Goal: Contribute content: Contribute content

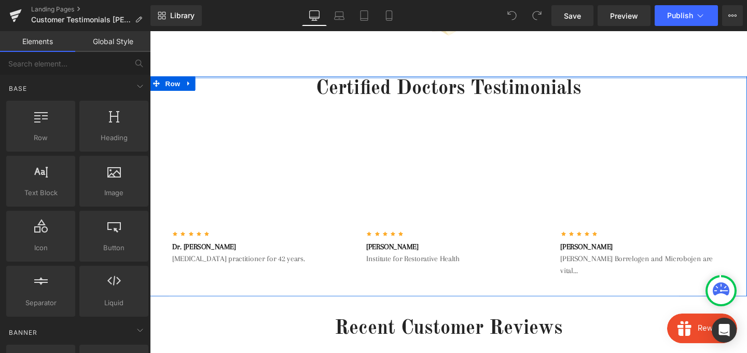
click at [375, 80] on div at bounding box center [464, 79] width 628 height 3
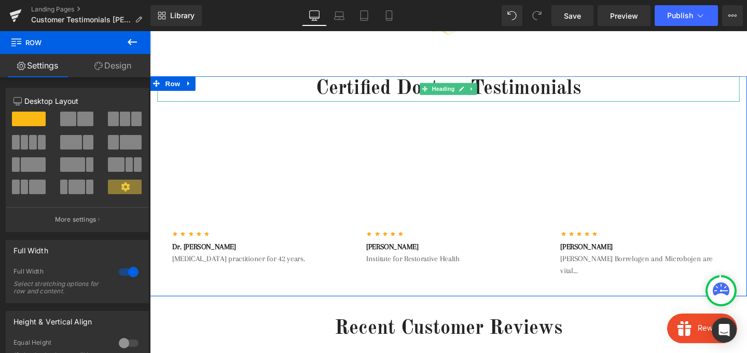
click at [368, 92] on h2 "Certified Doctors Testimonials" at bounding box center [464, 91] width 612 height 27
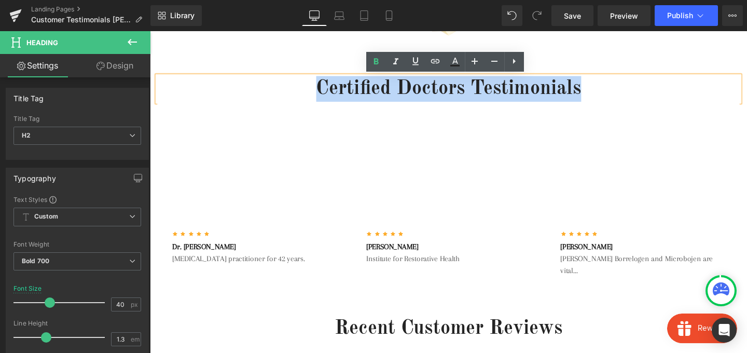
click at [368, 92] on h2 "Certified Doctors Testimonials" at bounding box center [464, 91] width 612 height 27
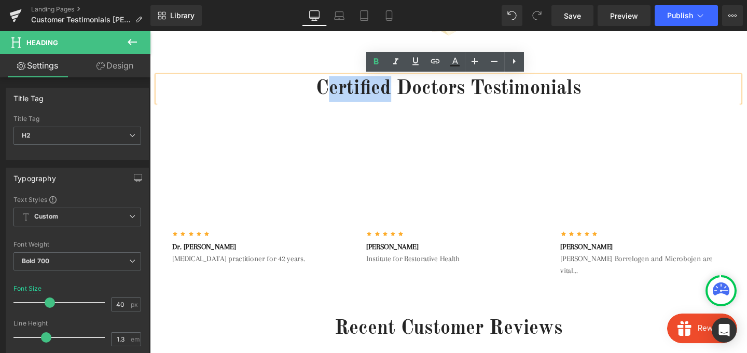
drag, startPoint x: 404, startPoint y: 92, endPoint x: 331, endPoint y: 90, distance: 72.7
click at [332, 90] on h2 "Certified Doctors Testimonials" at bounding box center [464, 91] width 612 height 27
click at [326, 91] on h2 "Certified Doctors Testimonials" at bounding box center [464, 91] width 612 height 27
drag, startPoint x: 326, startPoint y: 91, endPoint x: 402, endPoint y: 92, distance: 75.8
click at [402, 92] on h2 "Certified Doctors Testimonials" at bounding box center [464, 91] width 612 height 27
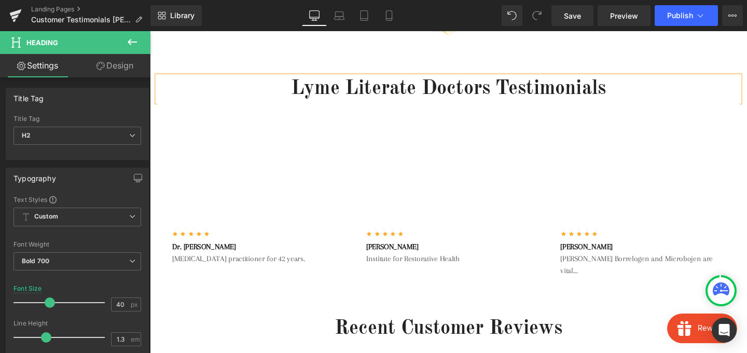
click at [359, 91] on h2 "Lyme Literate Doctors Testimonials" at bounding box center [464, 91] width 612 height 27
click at [554, 89] on h2 "Lyme-Literate Doctors Testimonials" at bounding box center [464, 91] width 612 height 27
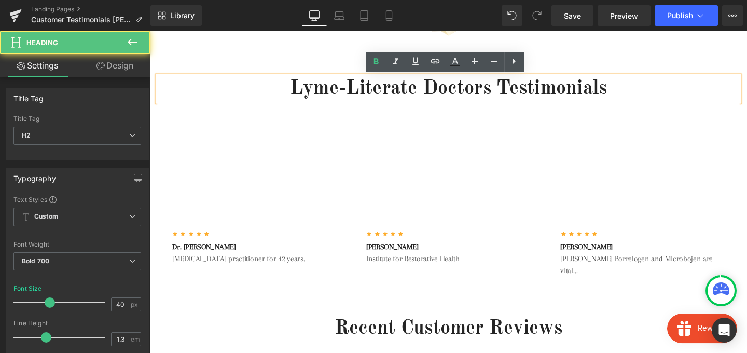
click at [554, 89] on h2 "Lyme-Literate Doctors Testimonials" at bounding box center [464, 91] width 612 height 27
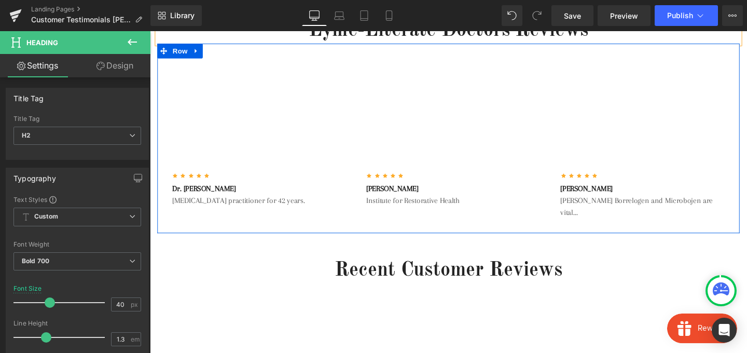
scroll to position [127, 0]
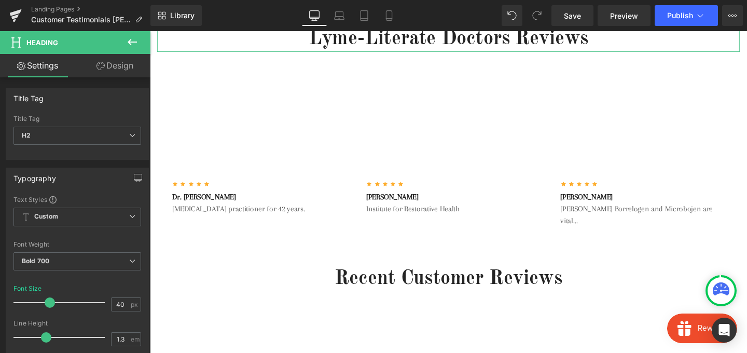
click at [118, 68] on link "Design" at bounding box center [114, 65] width 75 height 23
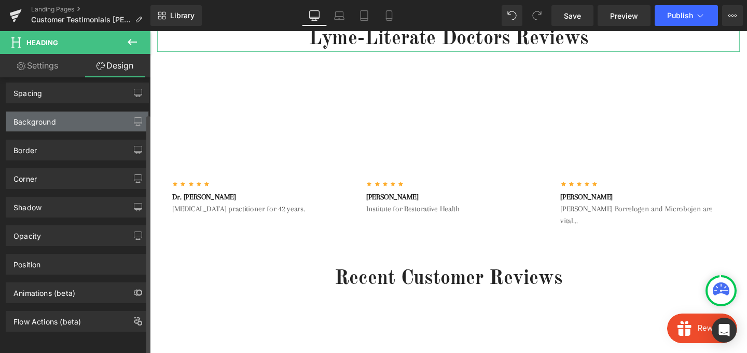
scroll to position [0, 0]
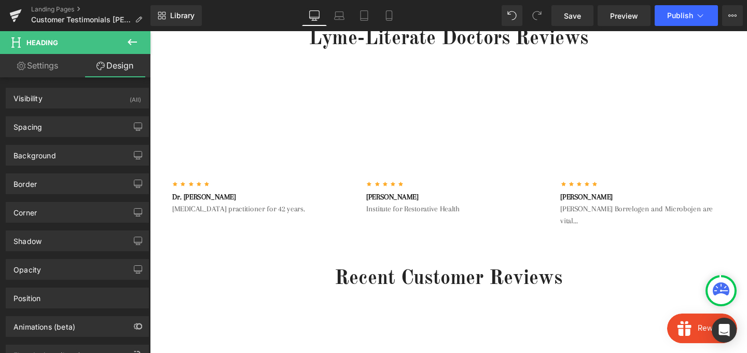
click at [130, 37] on icon at bounding box center [132, 42] width 12 height 12
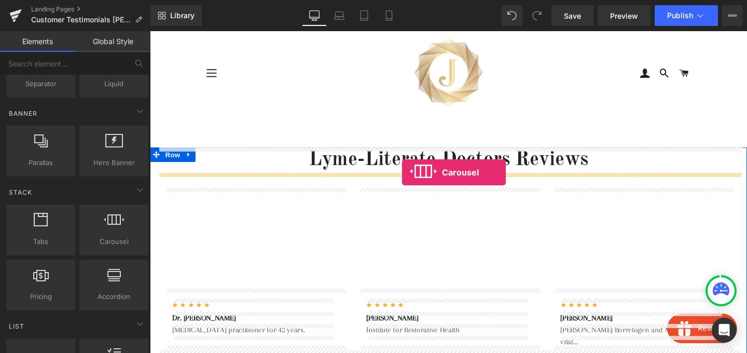
drag, startPoint x: 266, startPoint y: 279, endPoint x: 415, endPoint y: 180, distance: 179.3
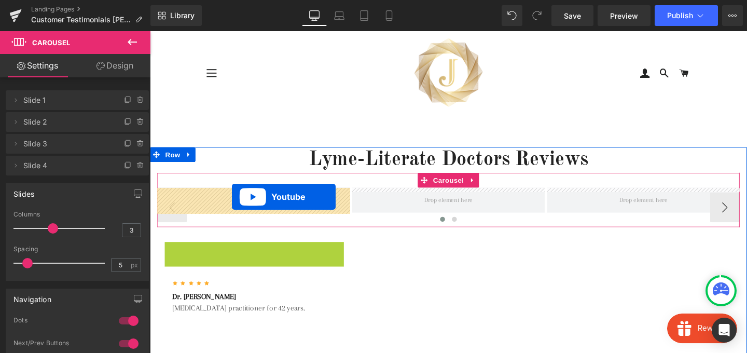
drag, startPoint x: 244, startPoint y: 260, endPoint x: 236, endPoint y: 205, distance: 55.5
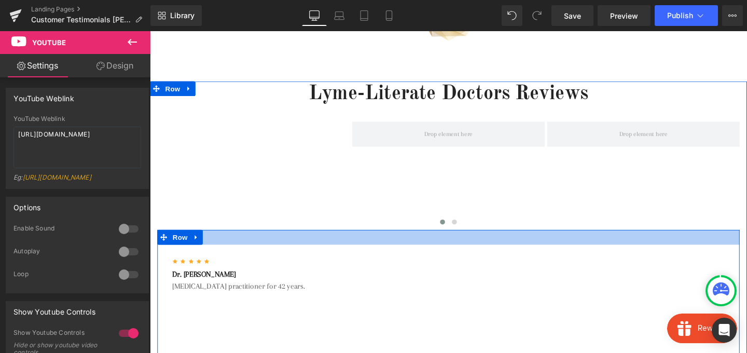
scroll to position [71, 0]
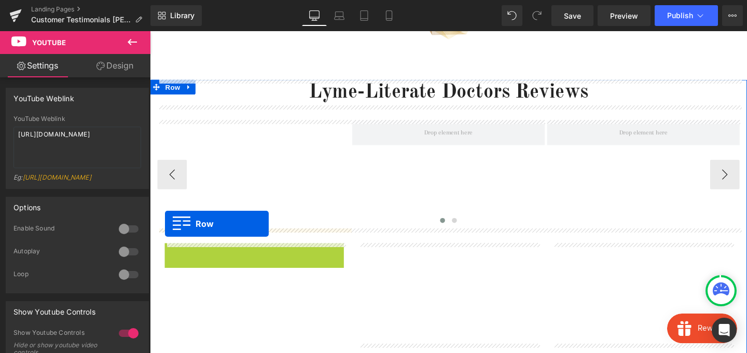
drag, startPoint x: 171, startPoint y: 263, endPoint x: 166, endPoint y: 233, distance: 30.0
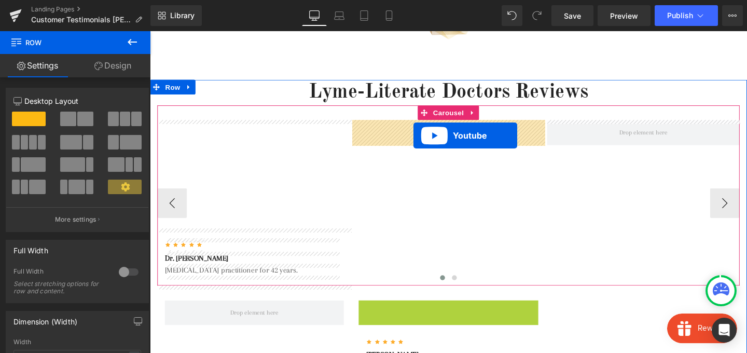
drag, startPoint x: 443, startPoint y: 322, endPoint x: 426, endPoint y: 142, distance: 180.9
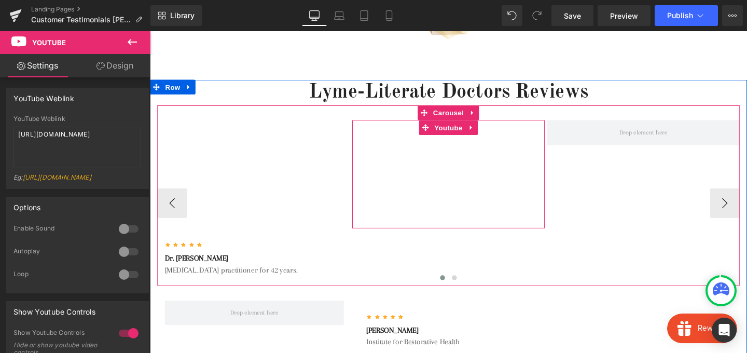
scroll to position [134, 0]
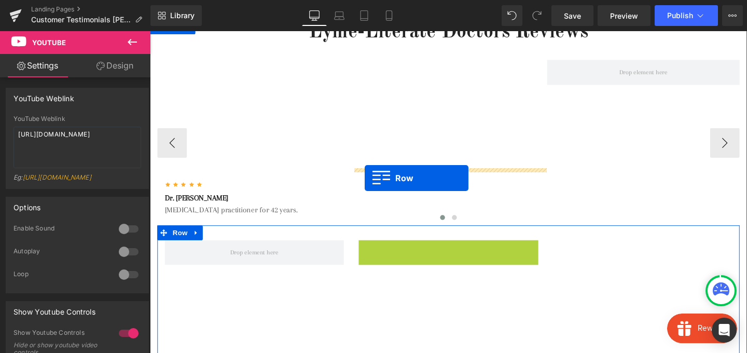
drag, startPoint x: 376, startPoint y: 258, endPoint x: 376, endPoint y: 185, distance: 73.2
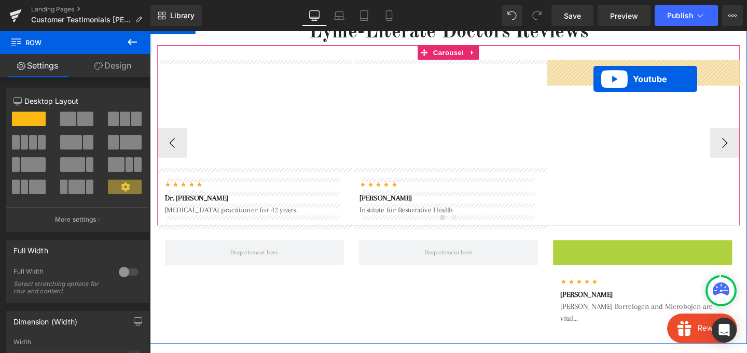
drag, startPoint x: 643, startPoint y: 255, endPoint x: 616, endPoint y: 79, distance: 178.0
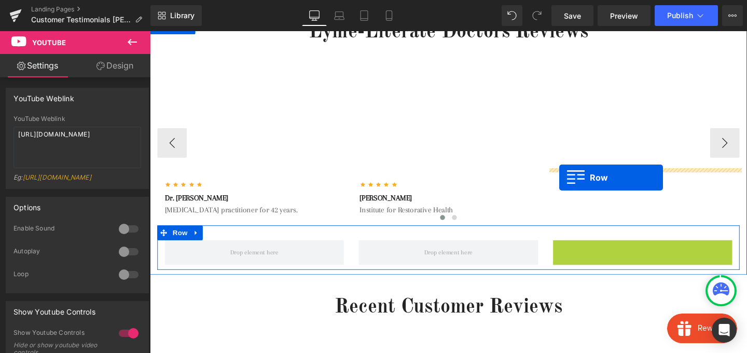
drag, startPoint x: 581, startPoint y: 259, endPoint x: 580, endPoint y: 185, distance: 74.2
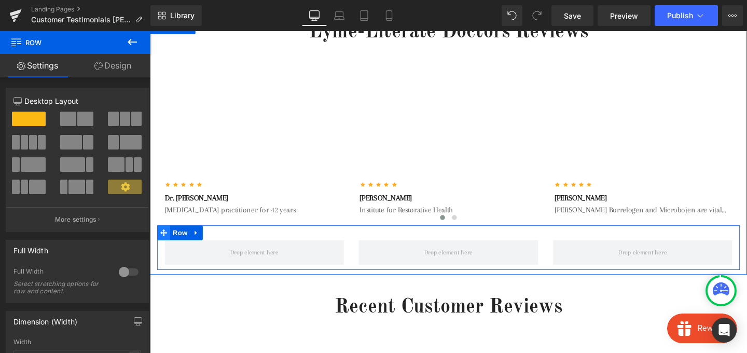
click at [165, 242] on icon at bounding box center [164, 242] width 7 height 7
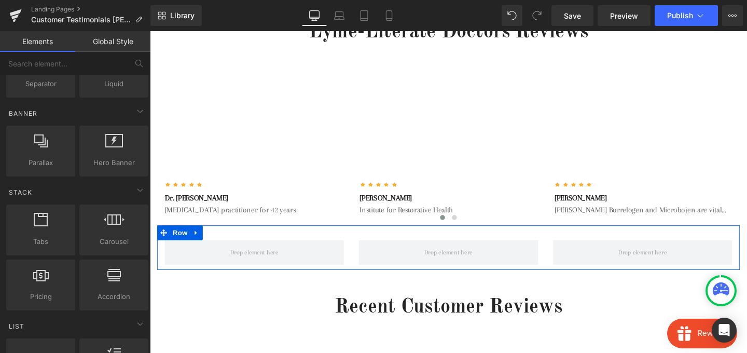
click at [129, 273] on div "Row You are previewing how the will restyle your page. You can not edit Element…" at bounding box center [373, 185] width 747 height 370
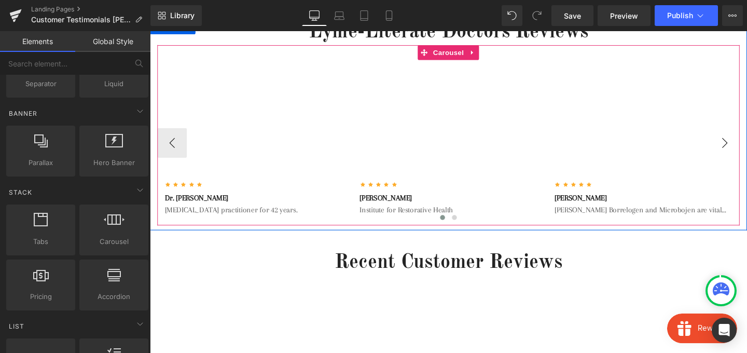
click at [747, 149] on button "›" at bounding box center [754, 148] width 31 height 31
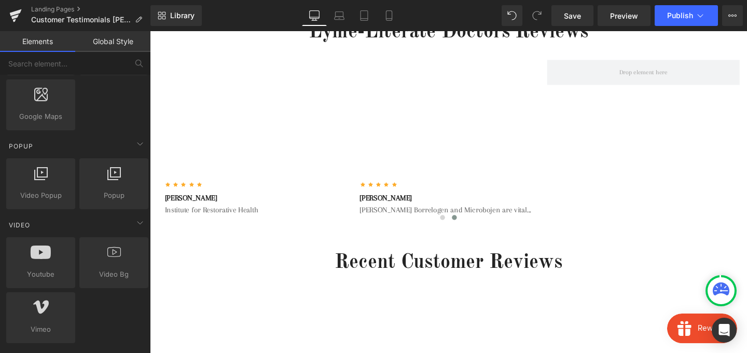
scroll to position [614, 0]
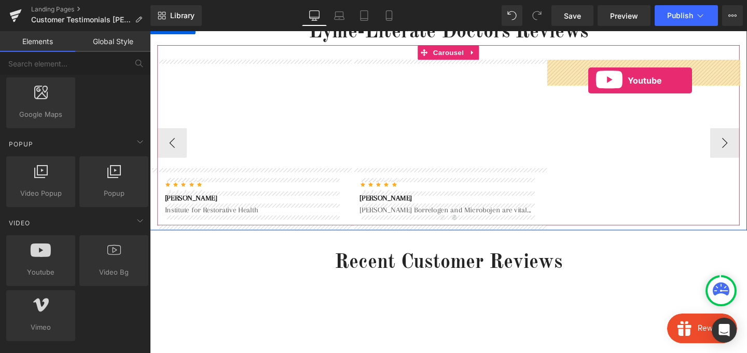
drag, startPoint x: 201, startPoint y: 292, endPoint x: 611, endPoint y: 83, distance: 459.4
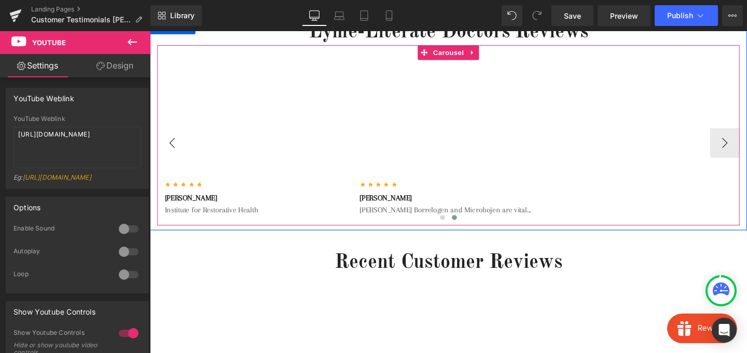
click at [172, 144] on button "‹" at bounding box center [173, 148] width 31 height 31
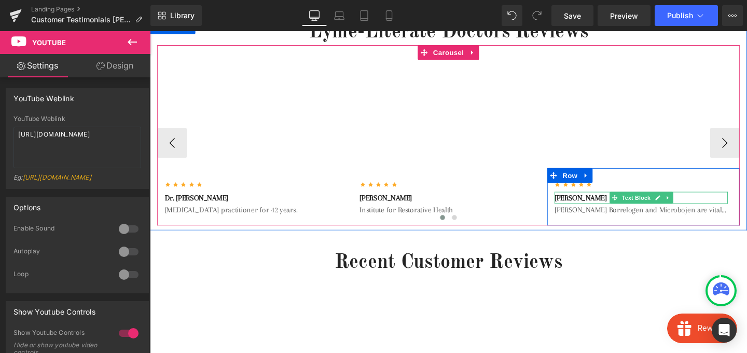
click at [583, 208] on p "[PERSON_NAME]" at bounding box center [666, 206] width 182 height 12
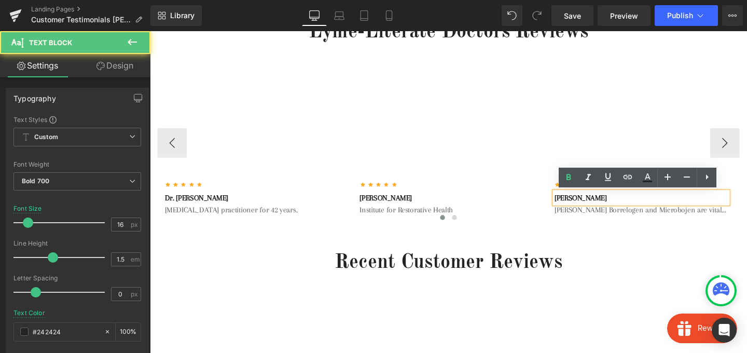
click at [583, 206] on p "[PERSON_NAME]" at bounding box center [666, 206] width 182 height 12
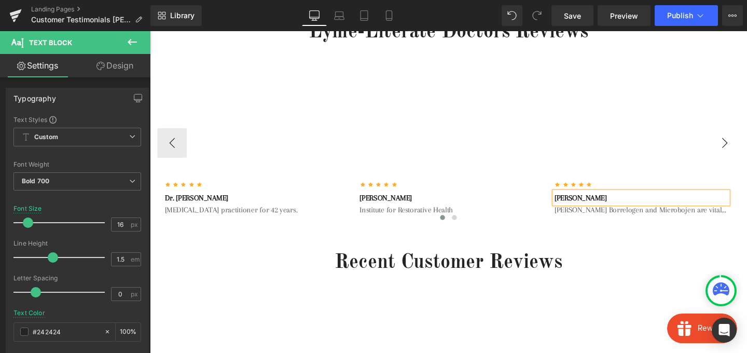
click at [747, 146] on button "›" at bounding box center [754, 148] width 31 height 31
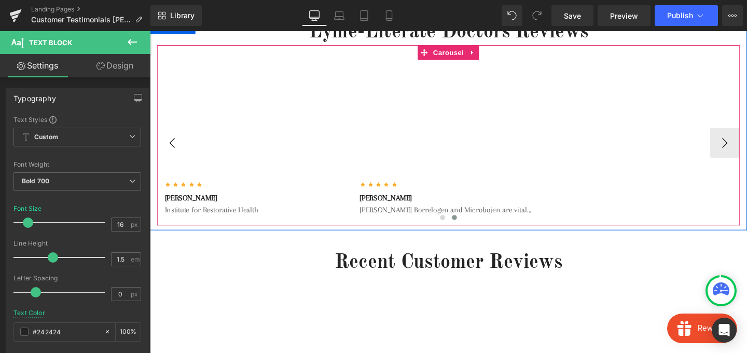
click at [168, 149] on button "‹" at bounding box center [173, 148] width 31 height 31
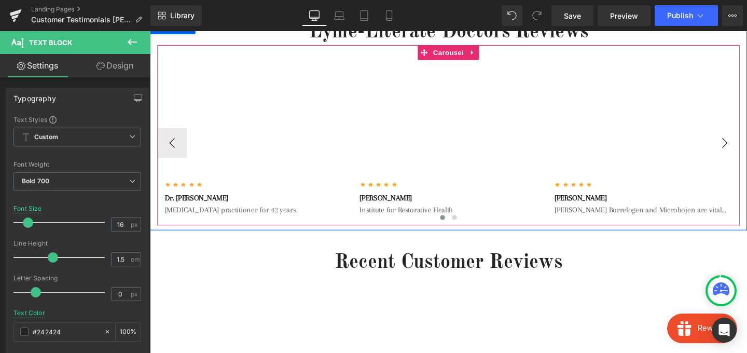
click at [747, 151] on button "›" at bounding box center [754, 148] width 31 height 31
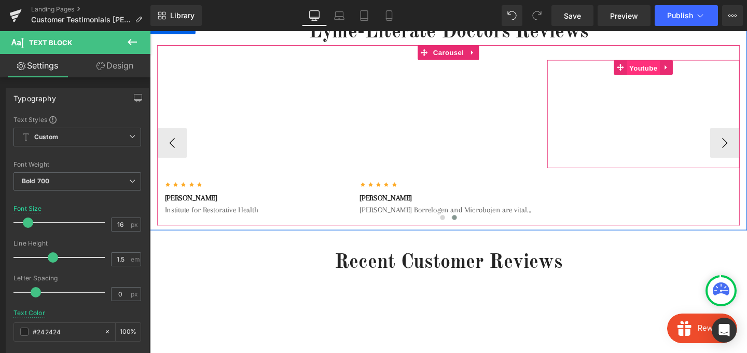
click at [658, 70] on span "Youtube" at bounding box center [668, 70] width 35 height 16
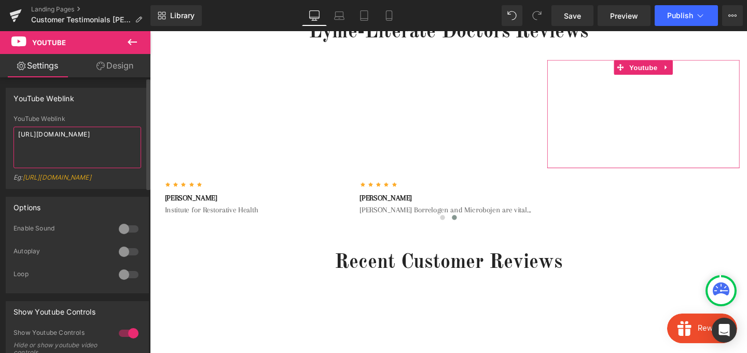
click at [102, 150] on textarea "[URL][DOMAIN_NAME]" at bounding box center [77, 148] width 128 height 42
paste textarea "[DOMAIN_NAME][URL]"
type textarea "[URL][DOMAIN_NAME]"
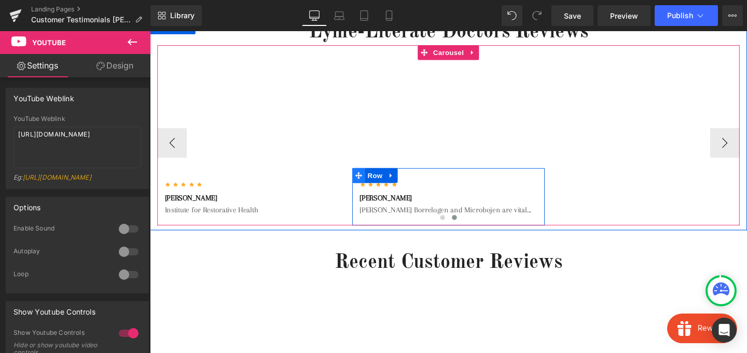
click at [368, 183] on icon at bounding box center [369, 182] width 7 height 7
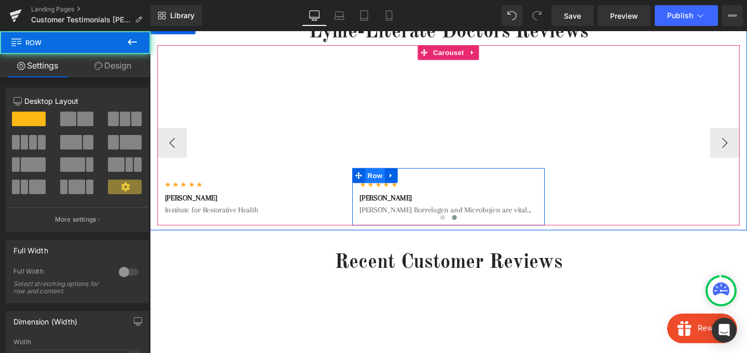
click at [383, 182] on span "Row" at bounding box center [386, 183] width 21 height 16
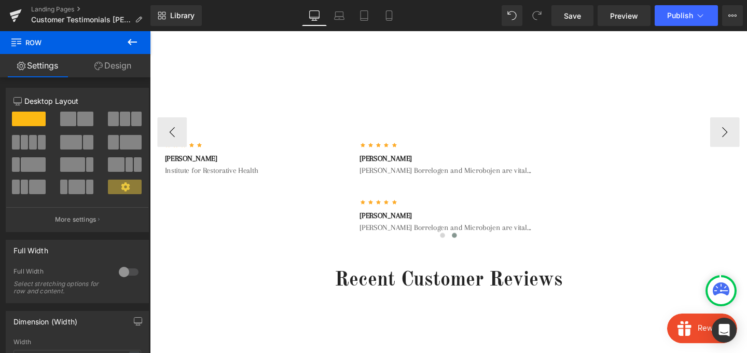
scroll to position [173, 0]
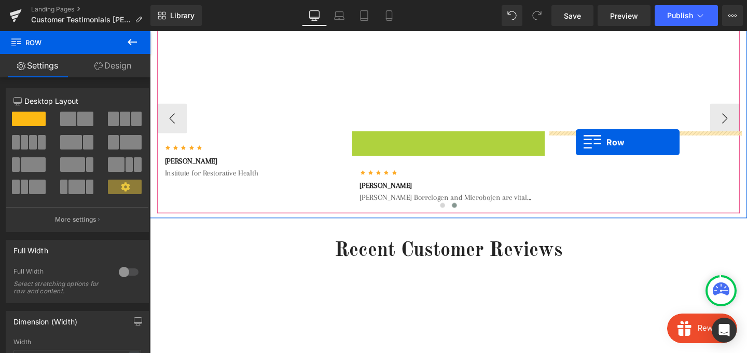
drag, startPoint x: 370, startPoint y: 143, endPoint x: 598, endPoint y: 148, distance: 227.8
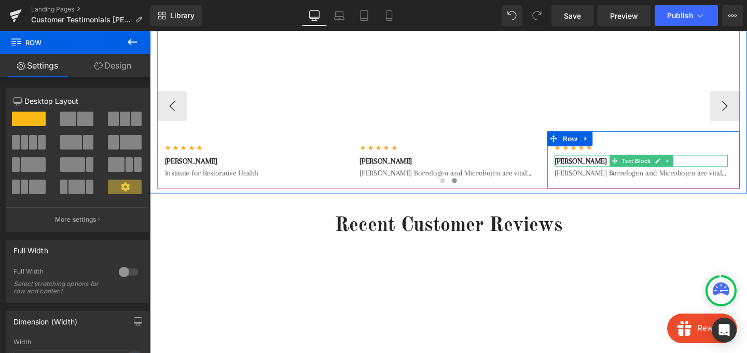
click at [602, 170] on p "[PERSON_NAME]" at bounding box center [666, 167] width 182 height 12
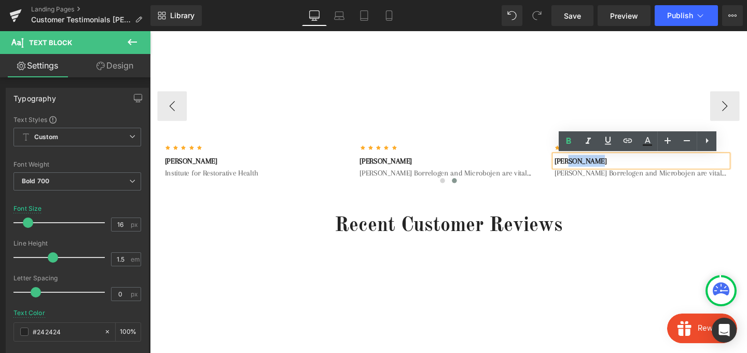
drag, startPoint x: 617, startPoint y: 168, endPoint x: 587, endPoint y: 171, distance: 29.7
click at [587, 171] on p "[PERSON_NAME]" at bounding box center [666, 167] width 182 height 12
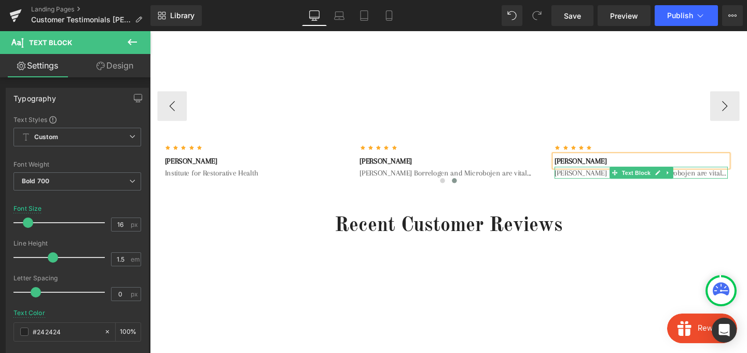
click at [617, 179] on p "[PERSON_NAME] Borrelogen and Microbojen are vital..." at bounding box center [666, 180] width 182 height 12
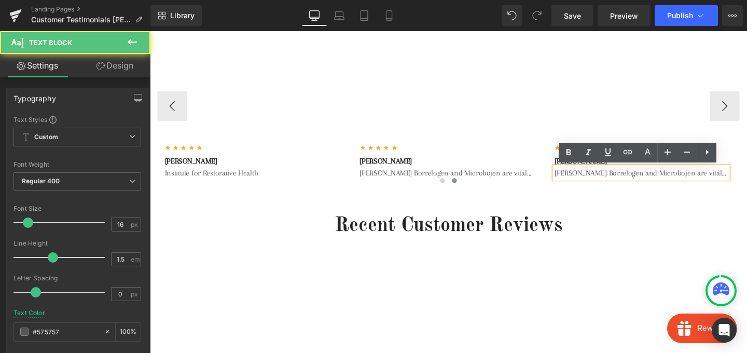
click at [617, 179] on p "[PERSON_NAME] Borrelogen and Microbojen are vital..." at bounding box center [666, 180] width 182 height 12
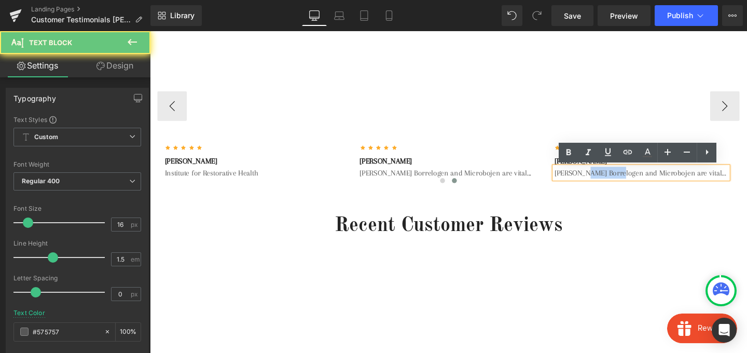
click at [617, 179] on p "[PERSON_NAME] Borrelogen and Microbojen are vital..." at bounding box center [666, 180] width 182 height 12
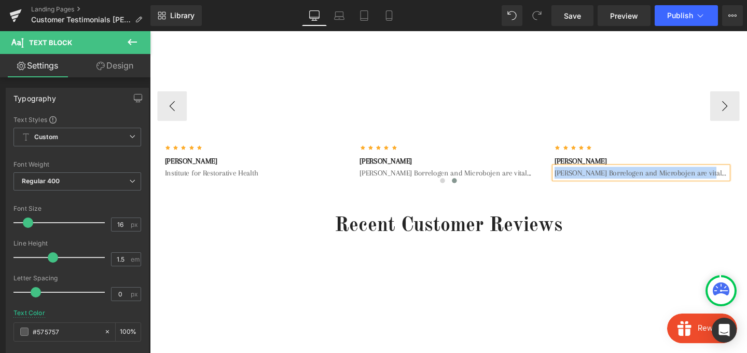
paste div
click at [746, 116] on button "›" at bounding box center [754, 109] width 31 height 31
click at [747, 110] on button "›" at bounding box center [754, 109] width 31 height 31
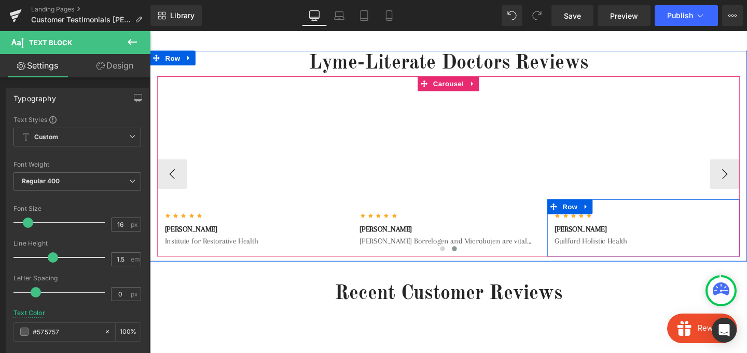
scroll to position [95, 0]
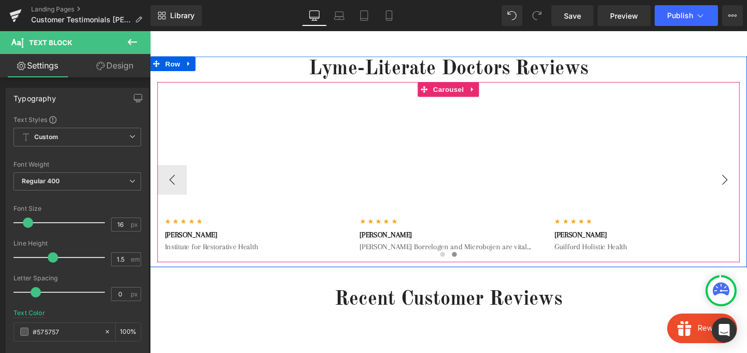
click at [747, 185] on button "›" at bounding box center [754, 187] width 31 height 31
click at [747, 186] on button "›" at bounding box center [754, 187] width 31 height 31
click at [465, 94] on span "Carousel" at bounding box center [463, 93] width 37 height 16
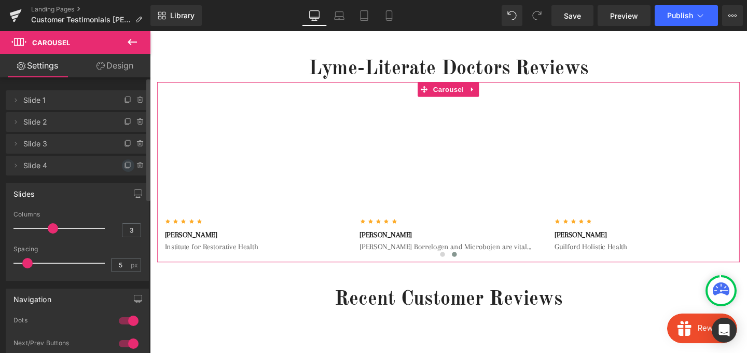
click at [124, 167] on icon at bounding box center [128, 165] width 8 height 8
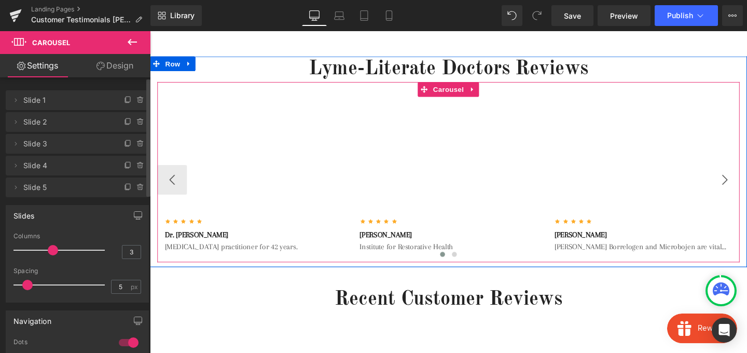
click at [747, 192] on button "›" at bounding box center [754, 187] width 31 height 31
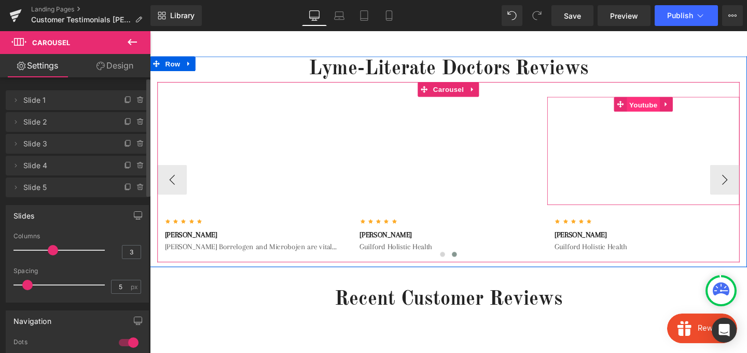
click at [672, 111] on span "Youtube" at bounding box center [668, 109] width 35 height 16
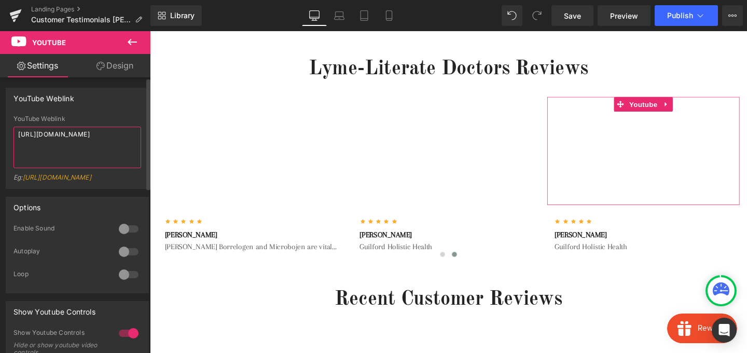
click at [33, 130] on textarea "[URL][DOMAIN_NAME]" at bounding box center [77, 148] width 128 height 42
paste textarea "uSSgK3gFZZI?si=gEtrO-a-q6-RFm96"
type textarea "[URL][DOMAIN_NAME]"
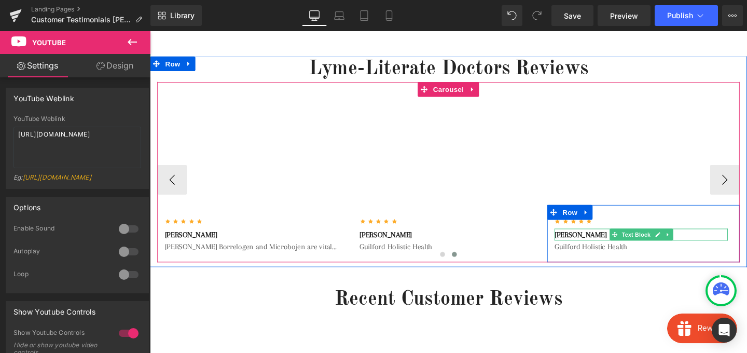
click at [610, 242] on p "[PERSON_NAME]" at bounding box center [666, 245] width 182 height 12
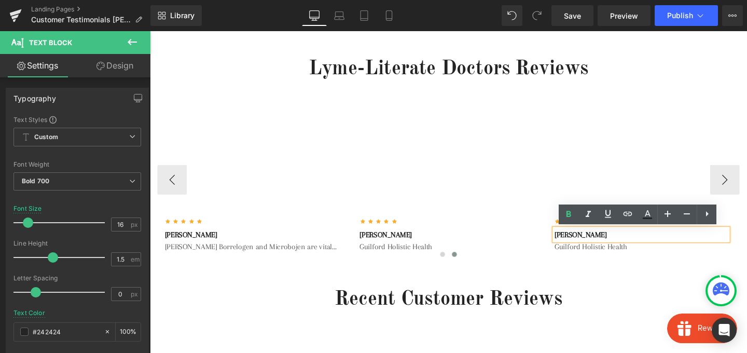
drag, startPoint x: 630, startPoint y: 245, endPoint x: 586, endPoint y: 246, distance: 44.6
click at [586, 246] on p "[PERSON_NAME]" at bounding box center [666, 245] width 182 height 12
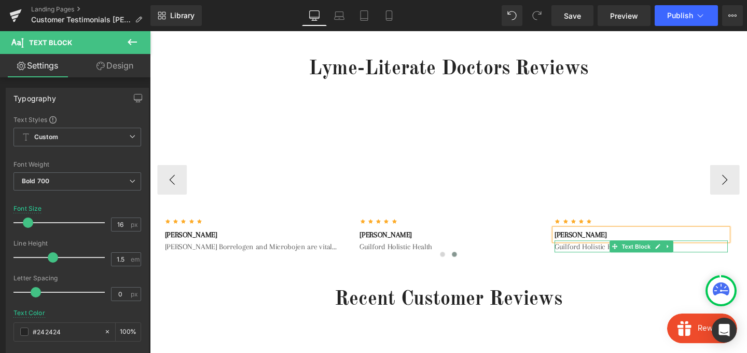
click at [587, 258] on p "Guilford Holistic Health" at bounding box center [666, 257] width 182 height 12
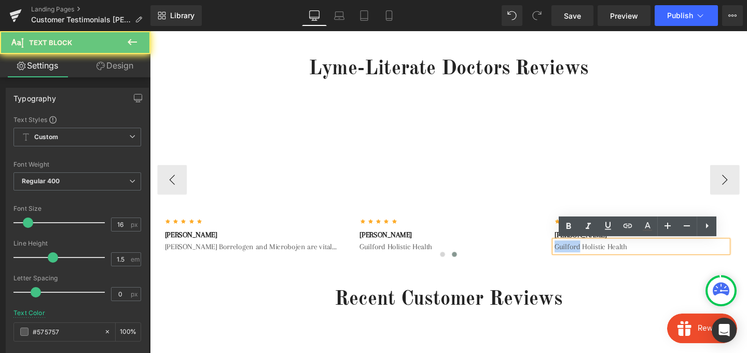
click at [587, 258] on p "Guilford Holistic Health" at bounding box center [666, 257] width 182 height 12
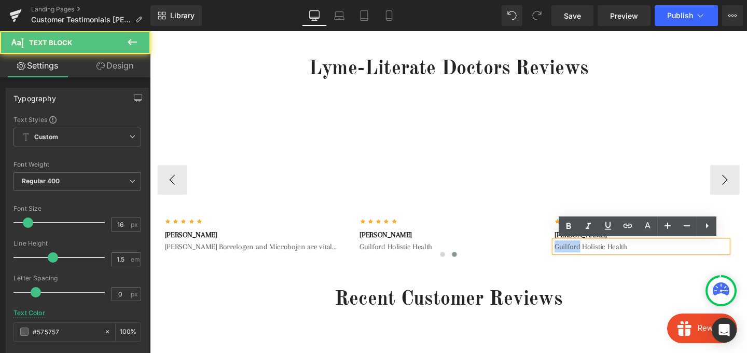
click at [587, 258] on p "Guilford Holistic Health" at bounding box center [666, 257] width 182 height 12
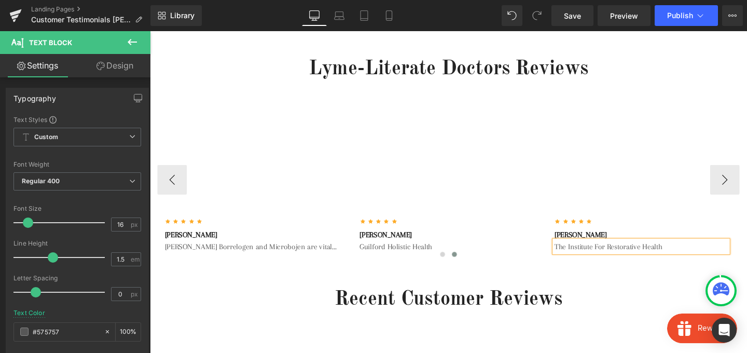
click at [657, 93] on div "Youtube Icon Icon Icon Icon Icon Icon List Hoz Dr. [PERSON_NAME] Text Block [ME…" at bounding box center [464, 179] width 612 height 189
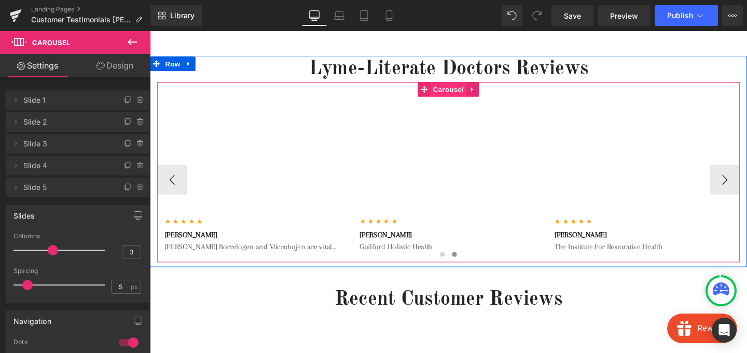
click at [465, 92] on span "Carousel" at bounding box center [463, 93] width 37 height 16
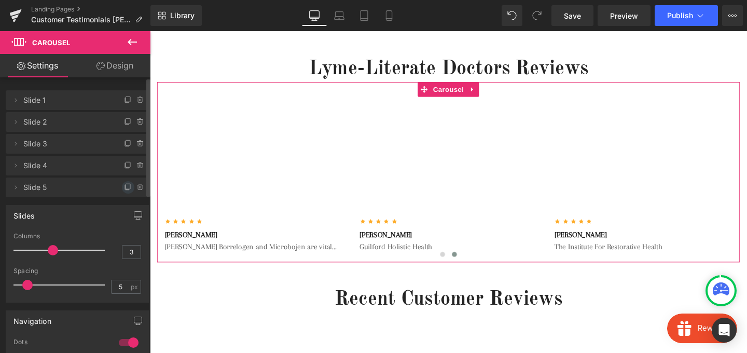
click at [124, 185] on icon at bounding box center [128, 187] width 8 height 8
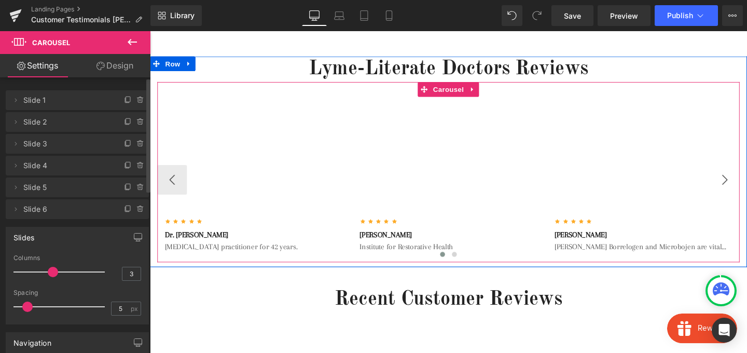
click at [747, 193] on button "›" at bounding box center [754, 187] width 31 height 31
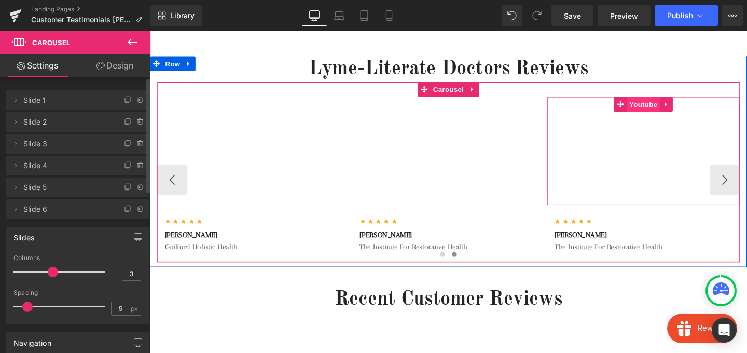
click at [668, 106] on span "Youtube" at bounding box center [668, 108] width 35 height 16
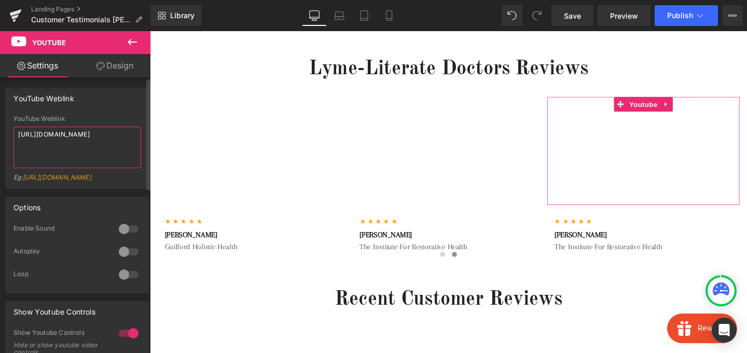
click at [81, 149] on textarea "[URL][DOMAIN_NAME]" at bounding box center [77, 148] width 128 height 42
type textarea "[URL][DOMAIN_NAME]"
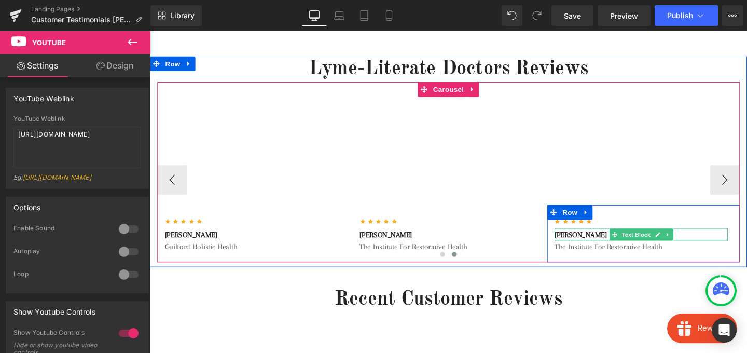
click at [618, 247] on p "[PERSON_NAME]" at bounding box center [666, 245] width 182 height 12
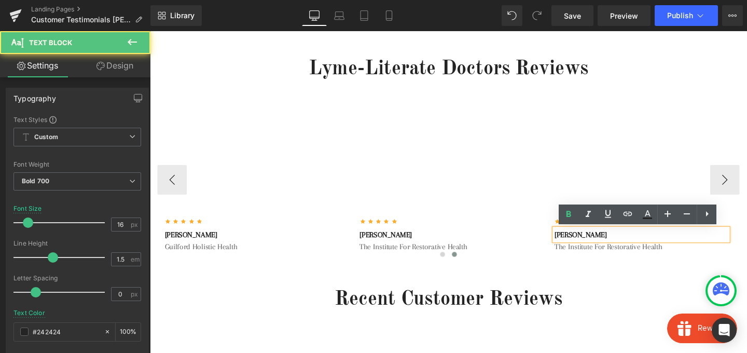
drag, startPoint x: 636, startPoint y: 246, endPoint x: 590, endPoint y: 243, distance: 46.2
click at [590, 243] on p "[PERSON_NAME]" at bounding box center [666, 245] width 182 height 12
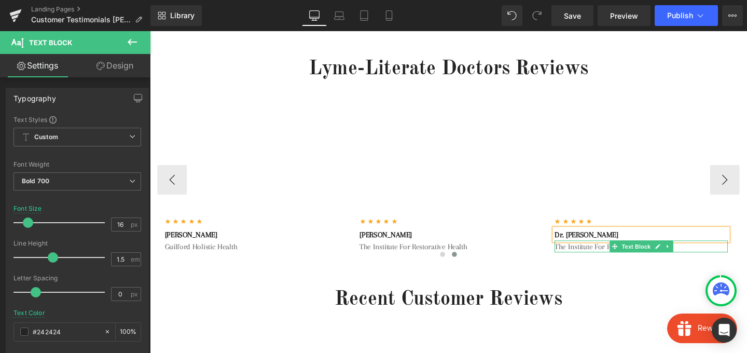
click at [590, 257] on p "The Institute For Restorative Health" at bounding box center [666, 257] width 182 height 12
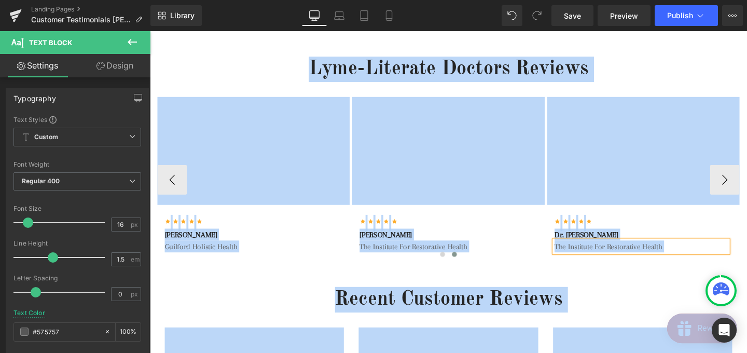
click at [590, 257] on p "The Institute For Restorative Health" at bounding box center [666, 257] width 182 height 12
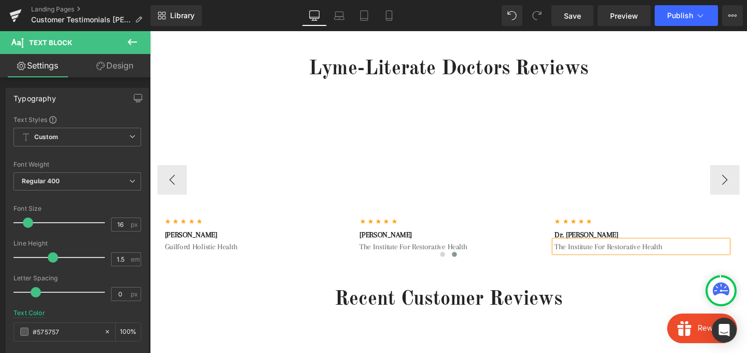
click at [590, 257] on p "The Institute For Restorative Health" at bounding box center [666, 257] width 182 height 12
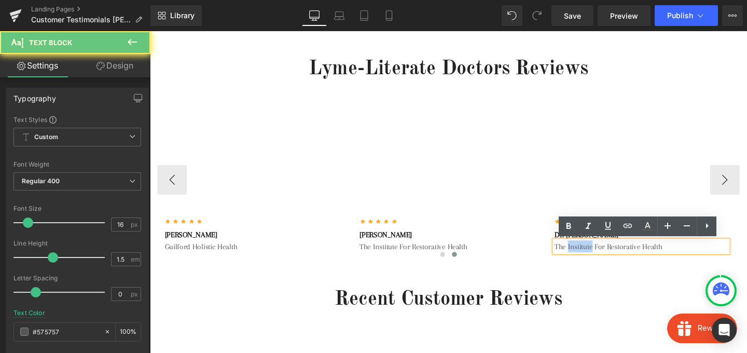
click at [590, 257] on p "The Institute For Restorative Health" at bounding box center [666, 257] width 182 height 12
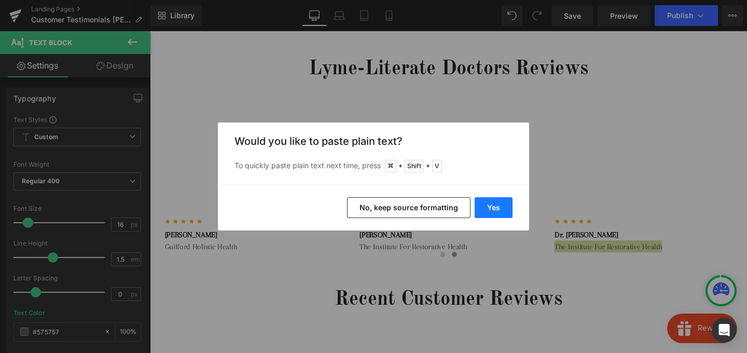
click at [490, 209] on button "Yes" at bounding box center [494, 207] width 38 height 21
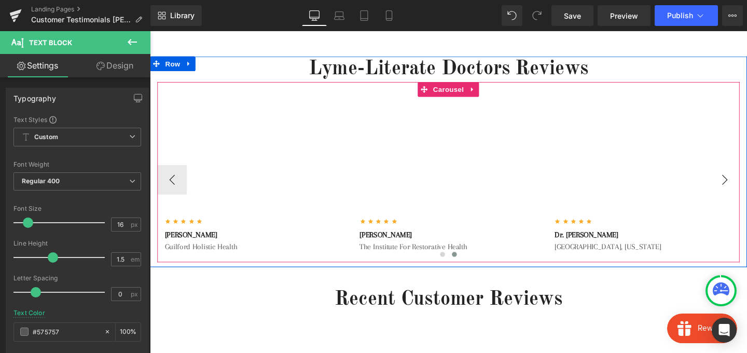
click at [747, 187] on button "›" at bounding box center [754, 187] width 31 height 31
click at [459, 89] on span "Carousel" at bounding box center [463, 93] width 37 height 16
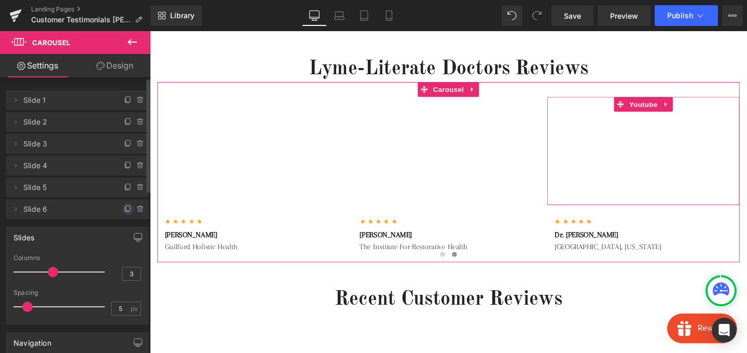
click at [126, 211] on icon at bounding box center [128, 207] width 4 height 5
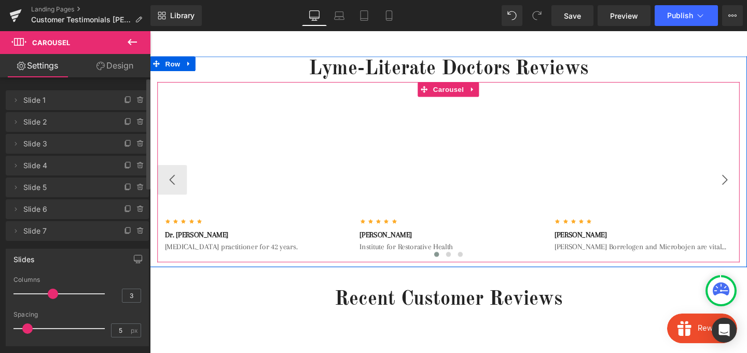
click at [747, 187] on button "›" at bounding box center [754, 187] width 31 height 31
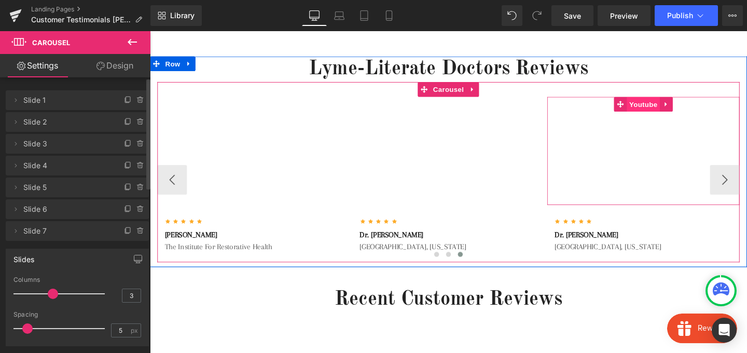
click at [669, 105] on span "Youtube" at bounding box center [668, 108] width 35 height 16
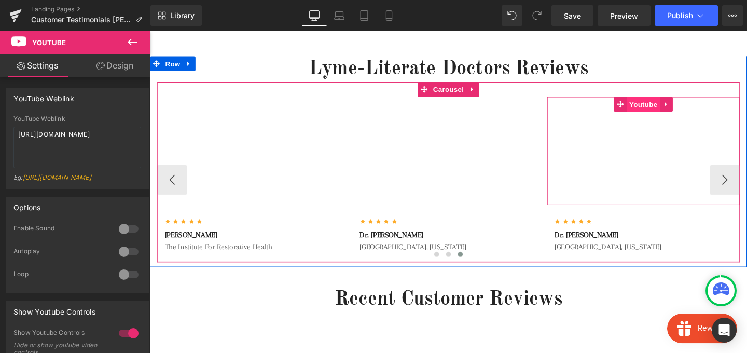
click at [666, 109] on span "Youtube" at bounding box center [668, 108] width 35 height 16
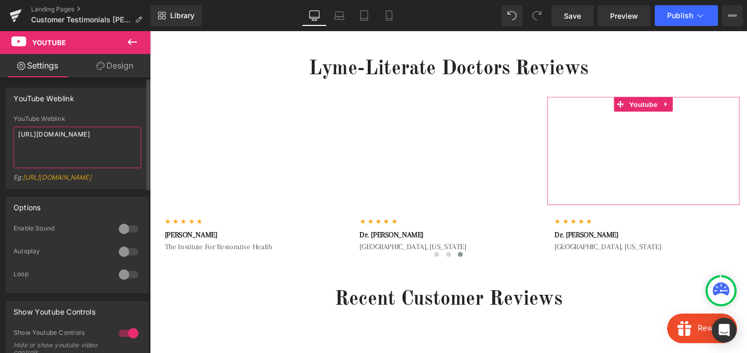
click at [113, 144] on textarea "[URL][DOMAIN_NAME]" at bounding box center [77, 148] width 128 height 42
paste textarea "0iSng0Qz4VQ?si=xeiM4MbC-i3ZWtCi"
type textarea "[URL][DOMAIN_NAME]"
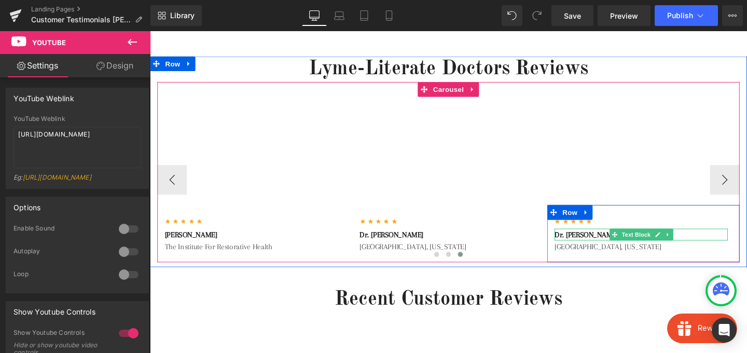
click at [598, 243] on p "Dr. [PERSON_NAME]" at bounding box center [666, 245] width 182 height 12
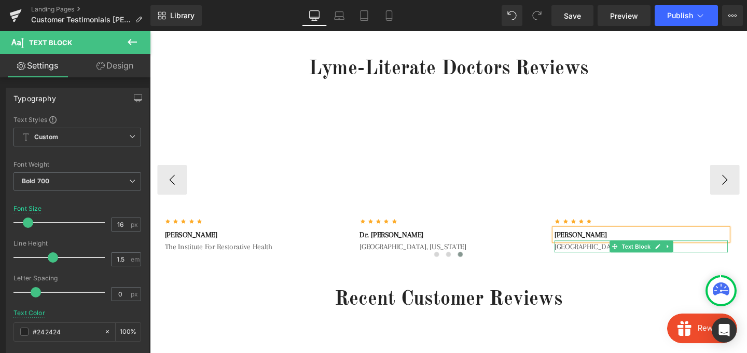
click at [602, 258] on p "[GEOGRAPHIC_DATA], [US_STATE]" at bounding box center [666, 257] width 182 height 12
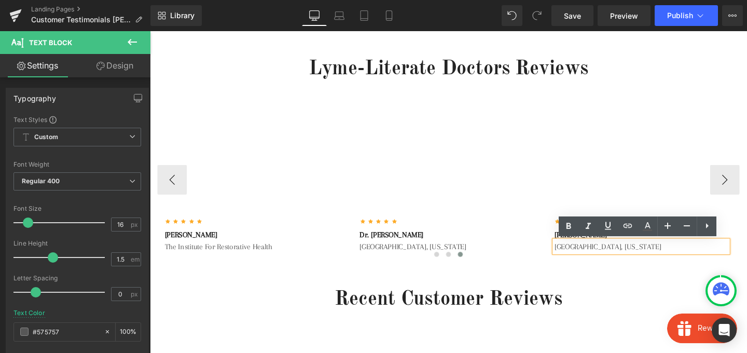
click at [602, 258] on p "[GEOGRAPHIC_DATA], [US_STATE]" at bounding box center [666, 257] width 182 height 12
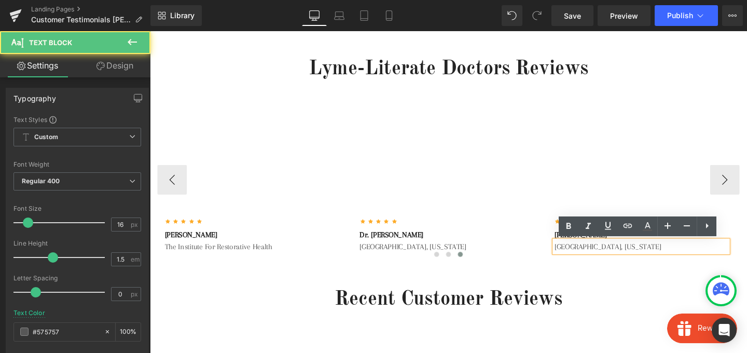
click at [602, 258] on p "[GEOGRAPHIC_DATA], [US_STATE]" at bounding box center [666, 257] width 182 height 12
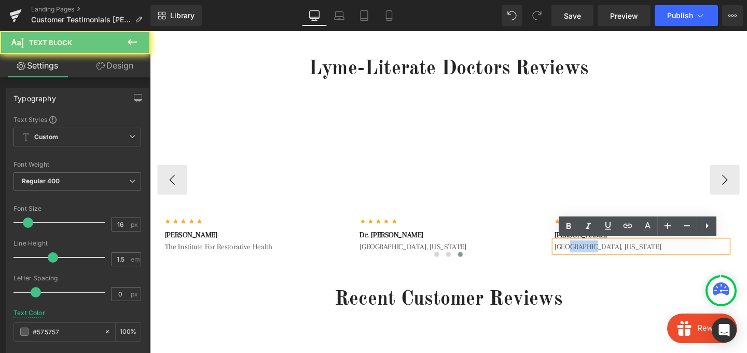
click at [602, 258] on p "[GEOGRAPHIC_DATA], [US_STATE]" at bounding box center [666, 257] width 182 height 12
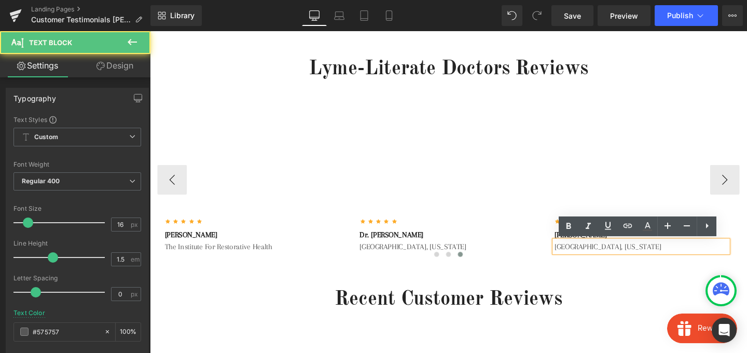
click at [602, 258] on p "[GEOGRAPHIC_DATA], [US_STATE]" at bounding box center [666, 257] width 182 height 12
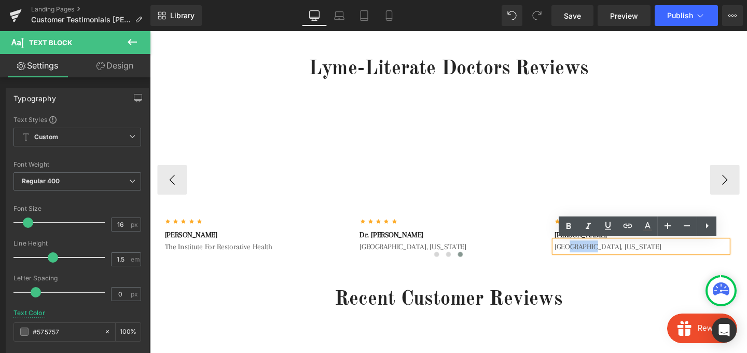
click at [602, 258] on p "[GEOGRAPHIC_DATA], [US_STATE]" at bounding box center [666, 257] width 182 height 12
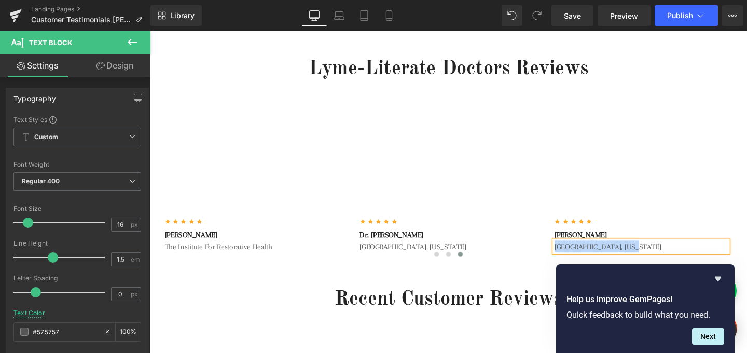
paste div
click at [545, 276] on div "Lyme-Literate Doctors Reviews Heading Youtube Icon Icon Icon Icon Icon Icon Lis…" at bounding box center [464, 169] width 628 height 222
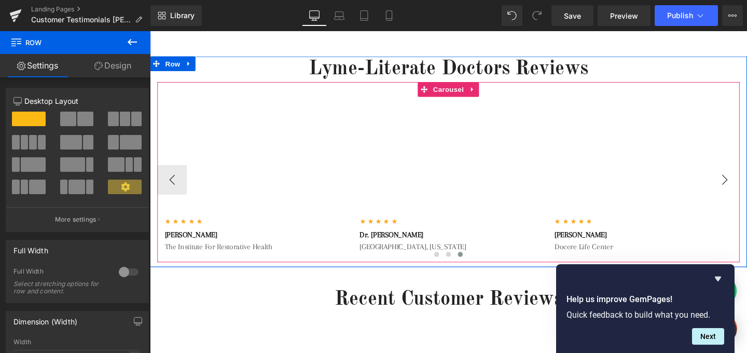
click at [747, 188] on button "›" at bounding box center [754, 187] width 31 height 31
click at [744, 186] on button "›" at bounding box center [754, 187] width 31 height 31
click at [471, 93] on span "Carousel" at bounding box center [463, 93] width 37 height 16
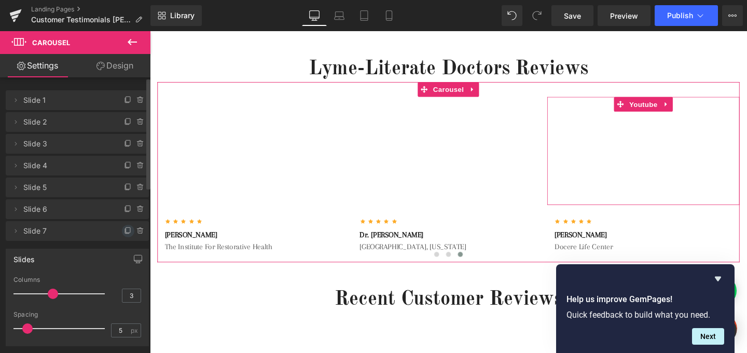
click at [124, 232] on icon at bounding box center [128, 231] width 8 height 8
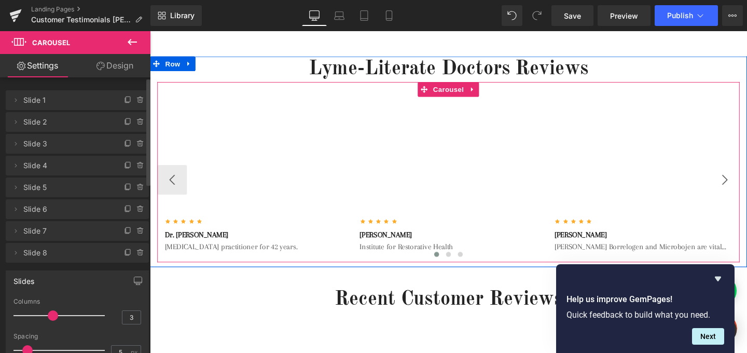
click at [747, 188] on button "›" at bounding box center [754, 187] width 31 height 31
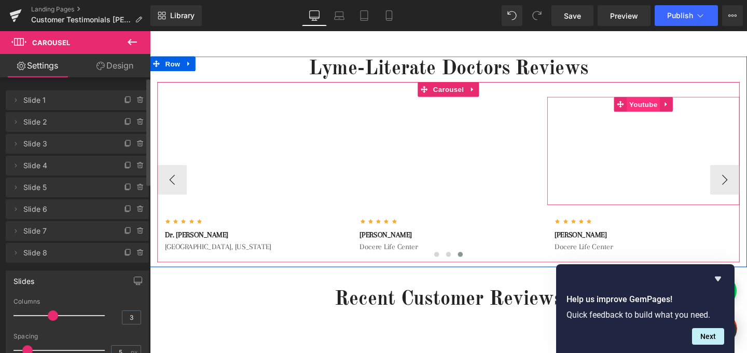
click at [666, 106] on span "Youtube" at bounding box center [668, 108] width 35 height 16
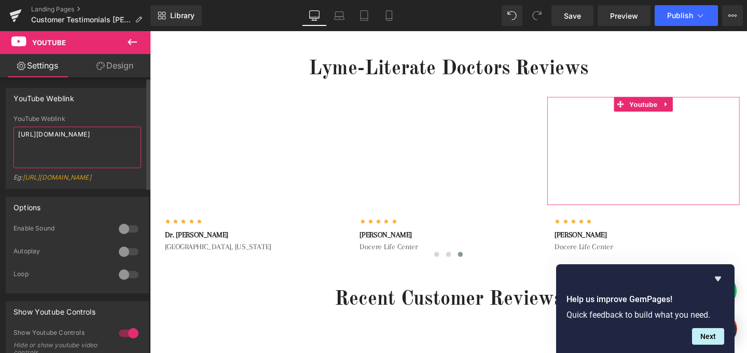
click at [103, 132] on textarea "[URL][DOMAIN_NAME]" at bounding box center [77, 148] width 128 height 42
paste textarea "__x_HOWr4RE?si=-tq6RPrMag9vyvOh"
type textarea "[URL][DOMAIN_NAME]"
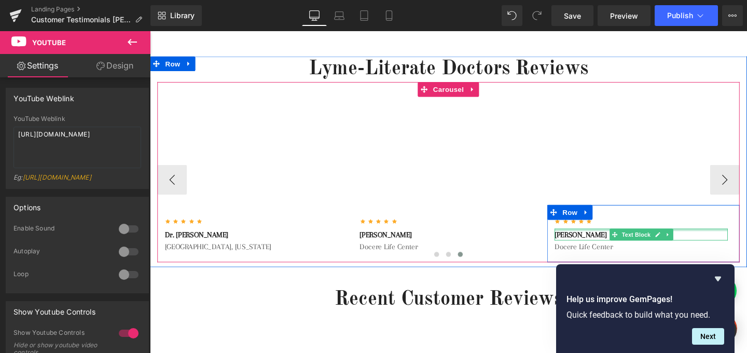
click at [611, 241] on div at bounding box center [666, 240] width 182 height 3
click at [611, 241] on p "[PERSON_NAME]" at bounding box center [666, 245] width 182 height 12
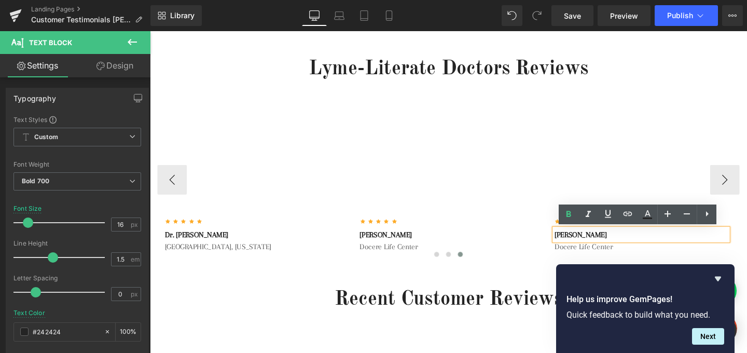
click at [610, 247] on p "[PERSON_NAME]" at bounding box center [666, 245] width 182 height 12
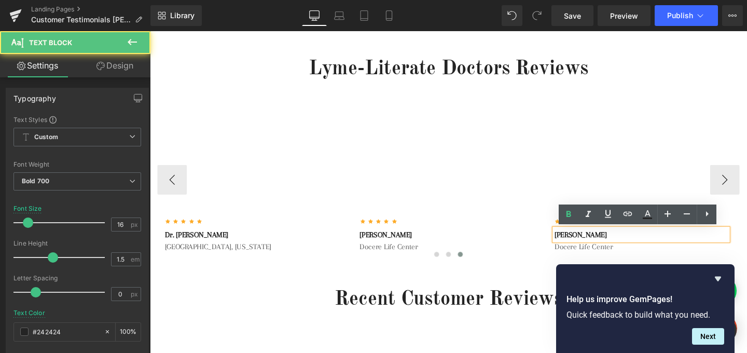
click at [610, 247] on p "[PERSON_NAME]" at bounding box center [666, 245] width 182 height 12
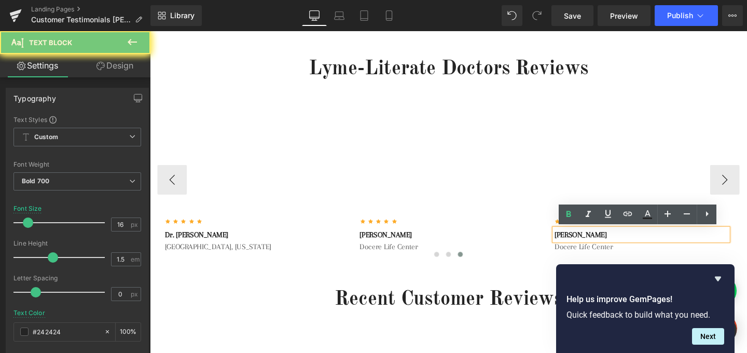
click at [634, 249] on p "[PERSON_NAME]" at bounding box center [666, 245] width 182 height 12
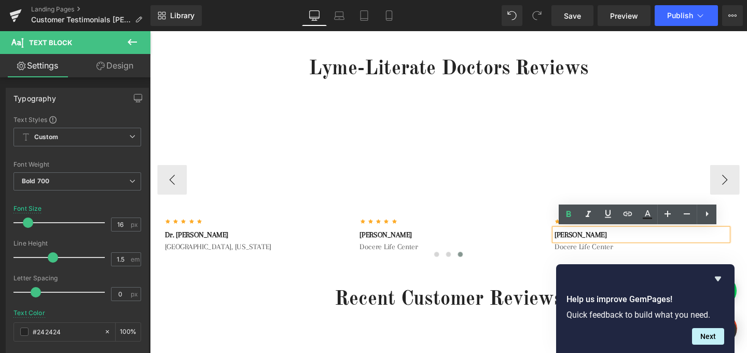
drag, startPoint x: 635, startPoint y: 247, endPoint x: 588, endPoint y: 247, distance: 46.7
click at [588, 247] on p "[PERSON_NAME]" at bounding box center [666, 245] width 182 height 12
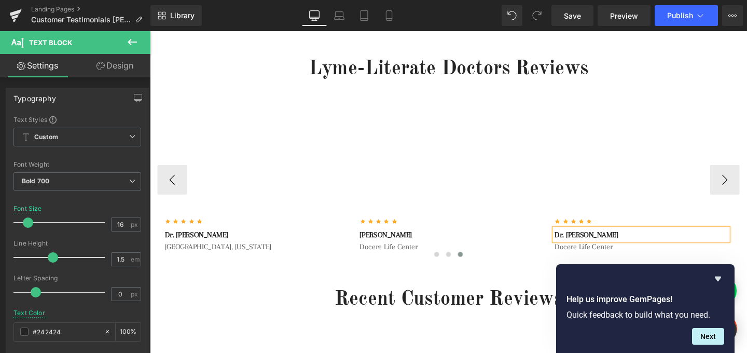
click at [715, 89] on div "Youtube Icon Icon Icon Icon Icon Icon List Hoz Dr. [PERSON_NAME] Text Block [ME…" at bounding box center [464, 179] width 612 height 189
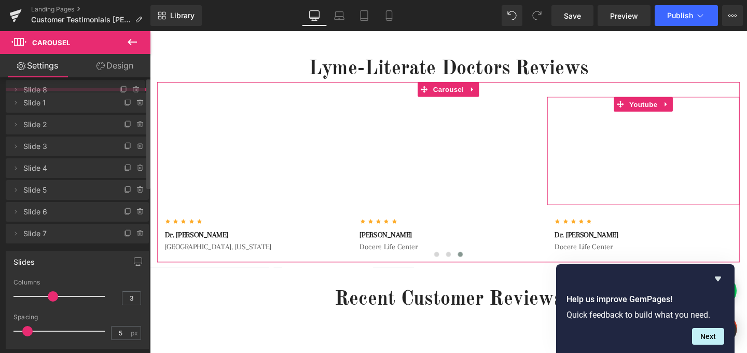
drag, startPoint x: 83, startPoint y: 254, endPoint x: 84, endPoint y: 91, distance: 162.9
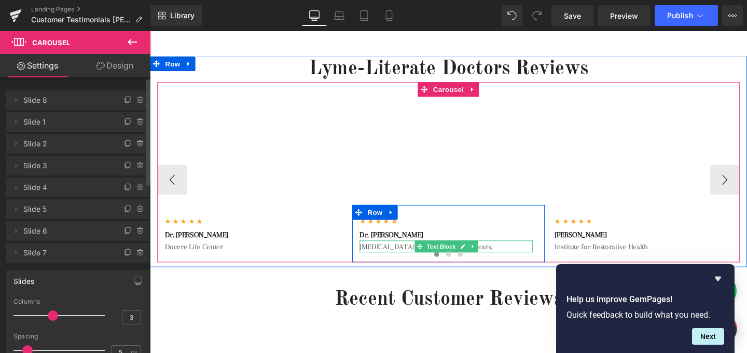
click at [416, 257] on p "[MEDICAL_DATA] practitioner for 42 years." at bounding box center [461, 257] width 182 height 12
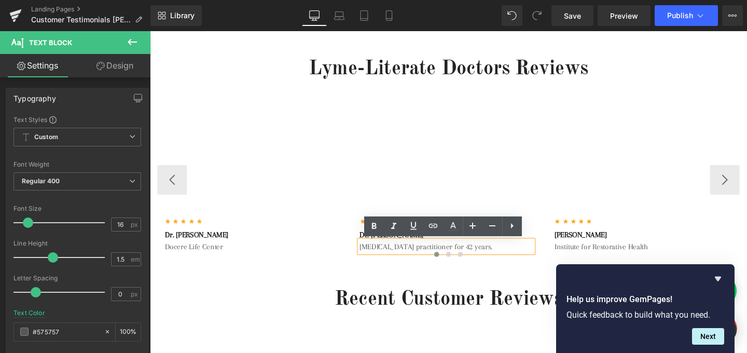
click at [463, 257] on p "[MEDICAL_DATA] practitioner for 42 years." at bounding box center [461, 257] width 182 height 12
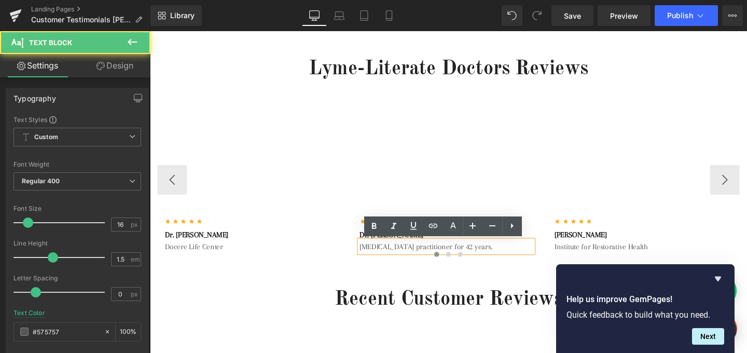
click at [463, 257] on p "[MEDICAL_DATA] practitioner for 42 years." at bounding box center [461, 257] width 182 height 12
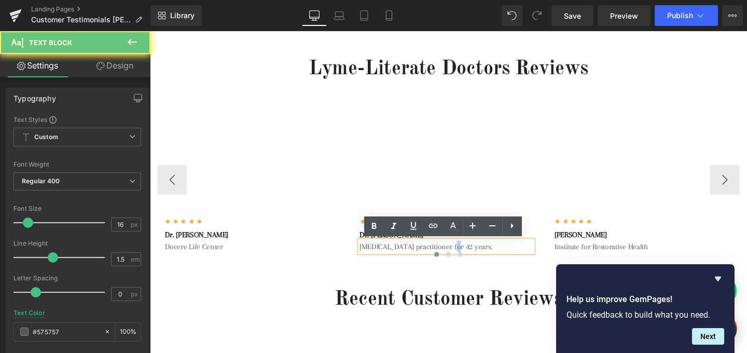
click at [463, 257] on p "[MEDICAL_DATA] practitioner for 42 years." at bounding box center [461, 257] width 182 height 12
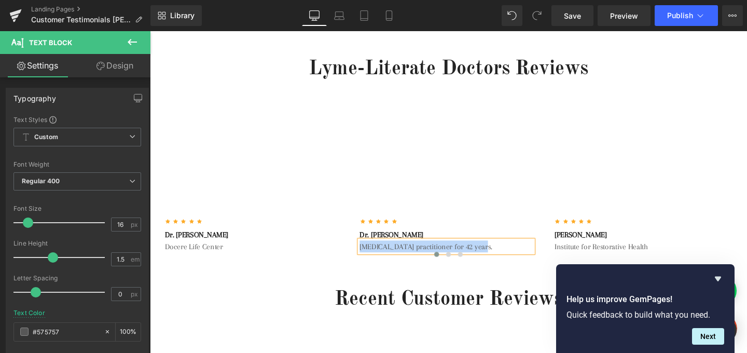
paste div
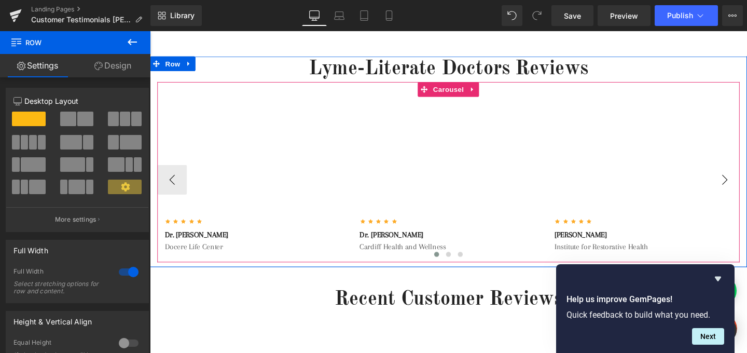
click at [747, 181] on button "›" at bounding box center [754, 187] width 31 height 31
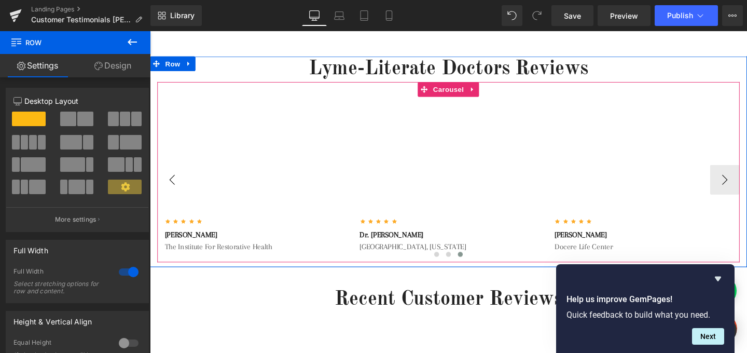
click at [163, 184] on button "‹" at bounding box center [173, 187] width 31 height 31
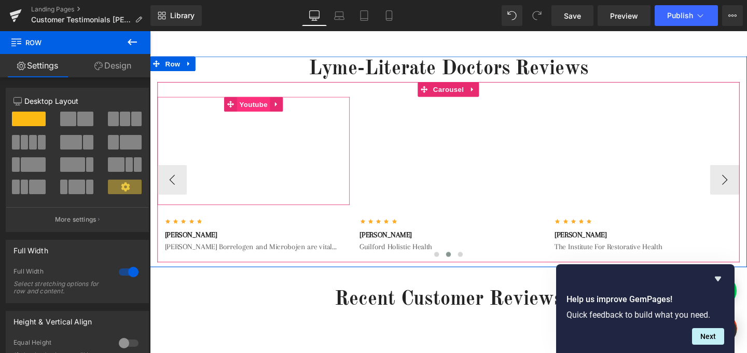
click at [257, 107] on span "Youtube" at bounding box center [258, 108] width 35 height 16
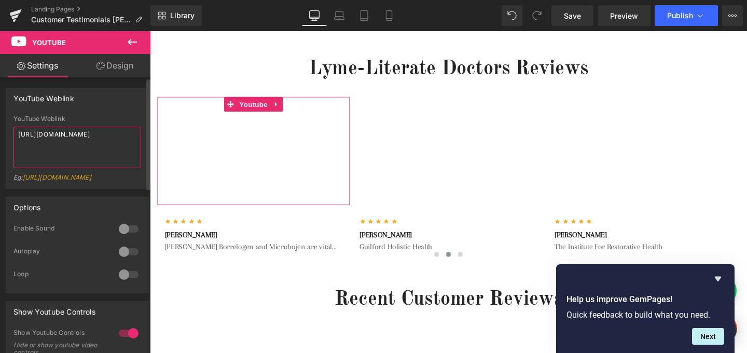
click at [122, 143] on textarea "[URL][DOMAIN_NAME]" at bounding box center [77, 148] width 128 height 42
paste textarea "[DOMAIN_NAME][URL]"
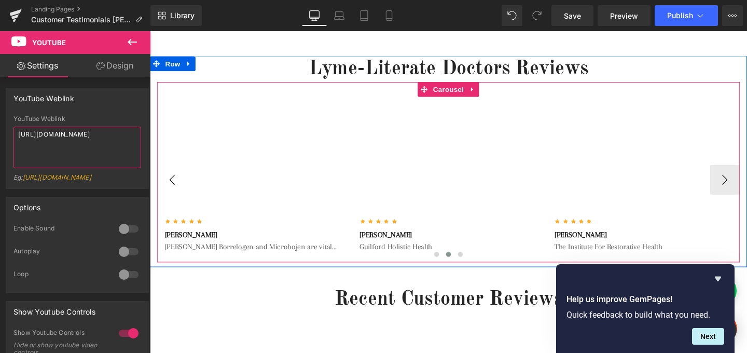
type textarea "[URL][DOMAIN_NAME]"
click at [175, 185] on button "‹" at bounding box center [173, 187] width 31 height 31
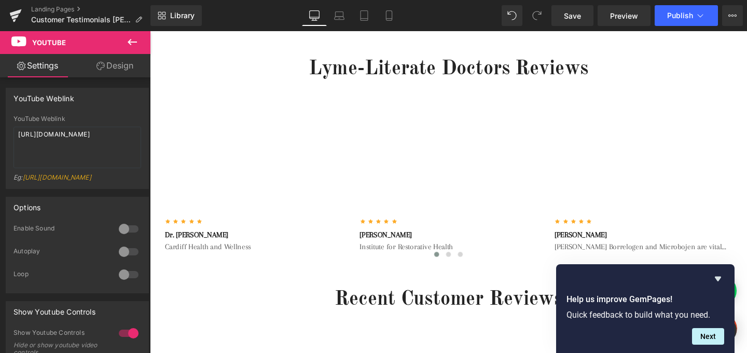
click at [128, 46] on icon at bounding box center [132, 42] width 12 height 12
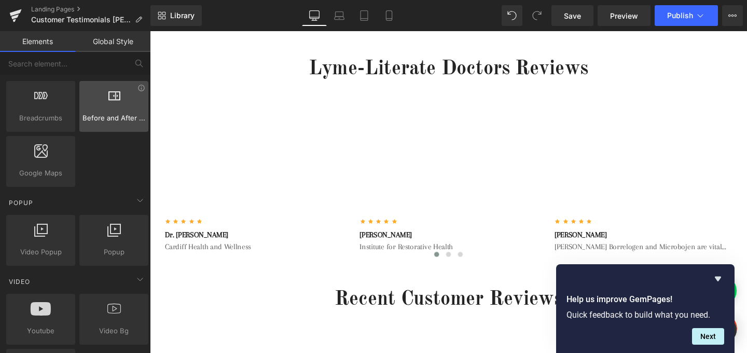
scroll to position [478, 0]
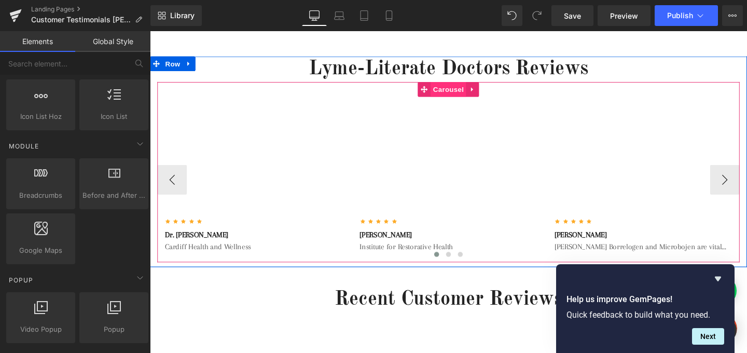
click at [457, 91] on span "Carousel" at bounding box center [463, 93] width 37 height 16
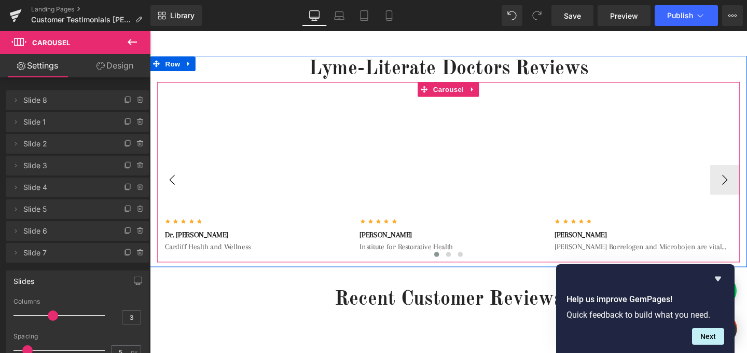
click at [171, 187] on button "‹" at bounding box center [173, 187] width 31 height 31
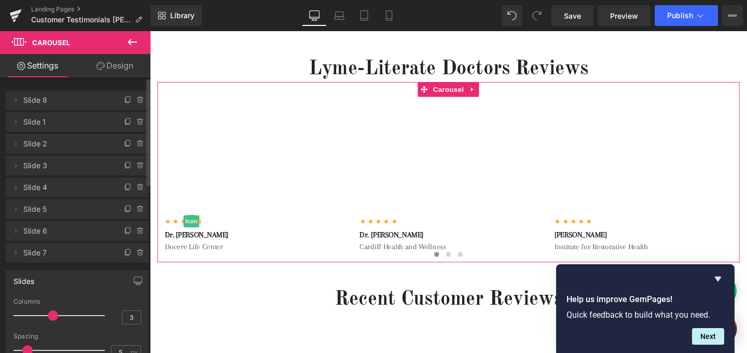
click at [52, 165] on span "Slide 3" at bounding box center [66, 166] width 87 height 20
drag, startPoint x: 11, startPoint y: 166, endPoint x: 15, endPoint y: 115, distance: 51.0
click at [15, 88] on ul "Delete Cancel Slide 8 Slide 8 Name Slide 8 Delete Cancel Slide 1 Slide 1 Name S…" at bounding box center [77, 88] width 143 height 0
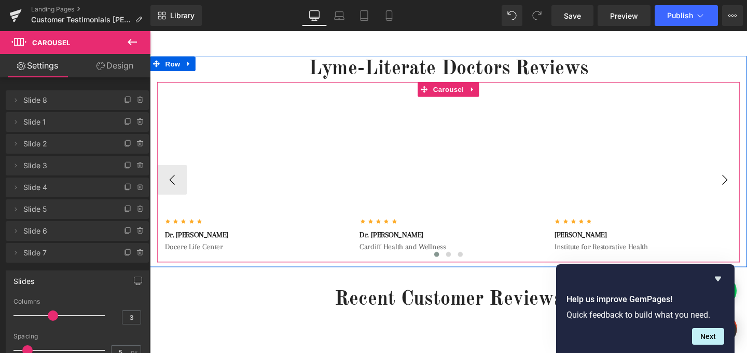
click at [747, 189] on button "›" at bounding box center [754, 187] width 31 height 31
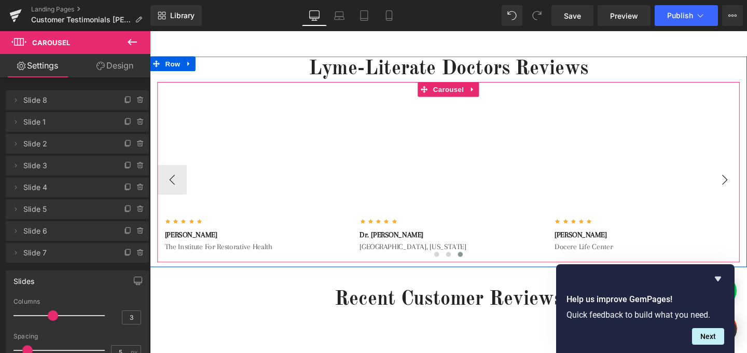
click at [747, 189] on button "›" at bounding box center [754, 187] width 31 height 31
click at [464, 93] on span "Carousel" at bounding box center [463, 93] width 37 height 16
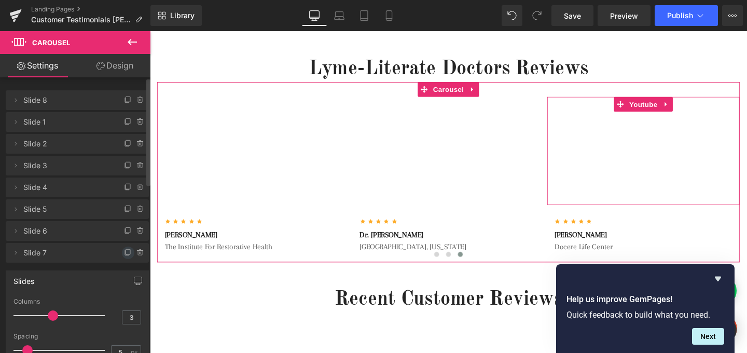
click at [124, 252] on icon at bounding box center [128, 253] width 8 height 8
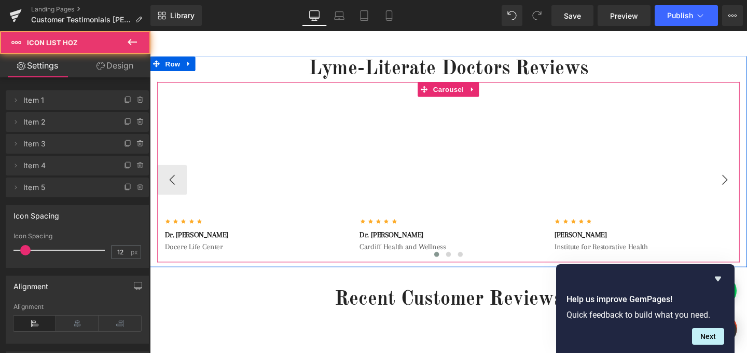
click at [747, 194] on button "›" at bounding box center [754, 187] width 31 height 31
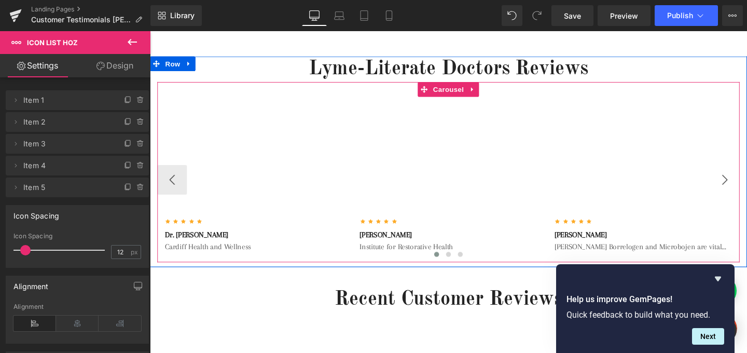
click at [747, 194] on button "›" at bounding box center [754, 187] width 31 height 31
click at [747, 187] on button "›" at bounding box center [754, 187] width 31 height 31
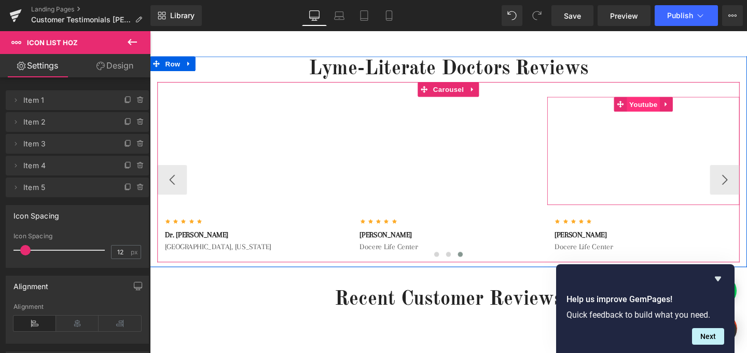
click at [669, 106] on span "Youtube" at bounding box center [668, 108] width 35 height 16
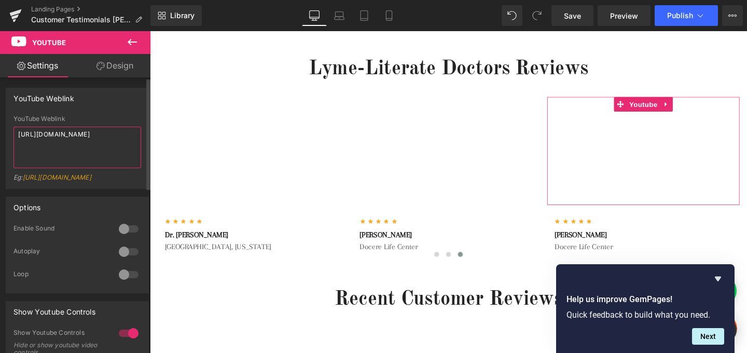
click at [97, 141] on textarea "[URL][DOMAIN_NAME]" at bounding box center [77, 148] width 128 height 42
type textarea "[URL][DOMAIN_NAME]"
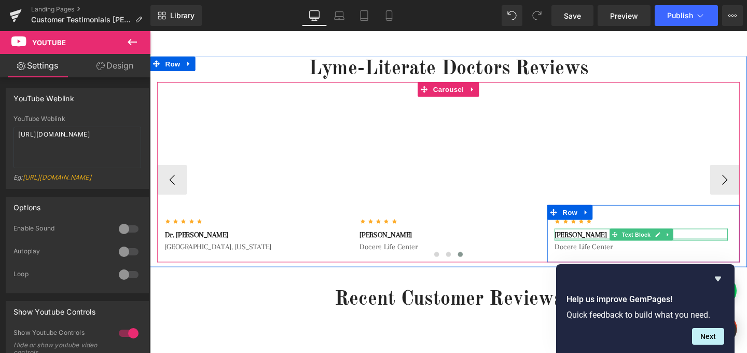
click at [619, 249] on div at bounding box center [666, 250] width 182 height 3
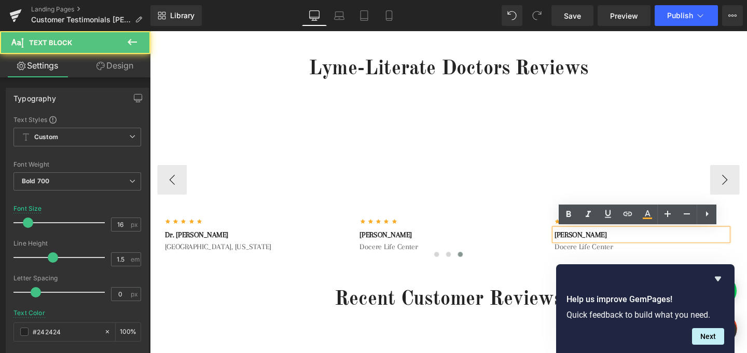
click at [628, 241] on p "[PERSON_NAME]" at bounding box center [666, 245] width 182 height 12
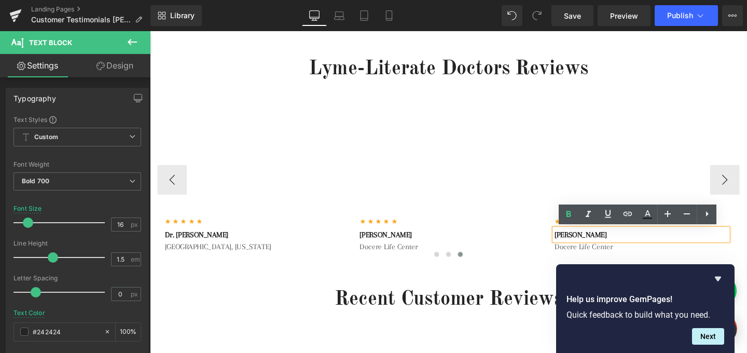
drag, startPoint x: 632, startPoint y: 246, endPoint x: 588, endPoint y: 246, distance: 44.1
click at [588, 246] on p "[PERSON_NAME]" at bounding box center [666, 245] width 182 height 12
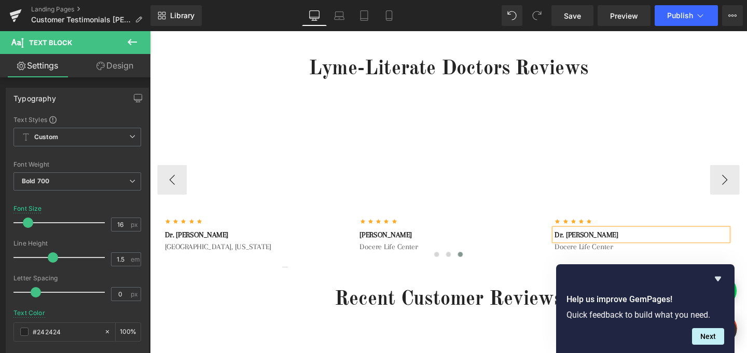
click at [631, 258] on p "Docere Life Center" at bounding box center [666, 257] width 182 height 12
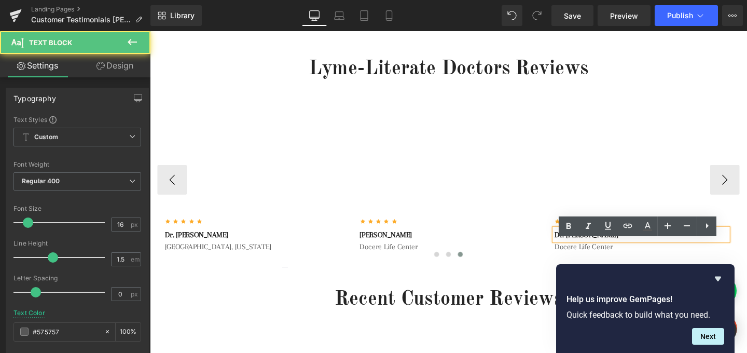
click at [615, 259] on p "Docere Life Center" at bounding box center [666, 257] width 182 height 12
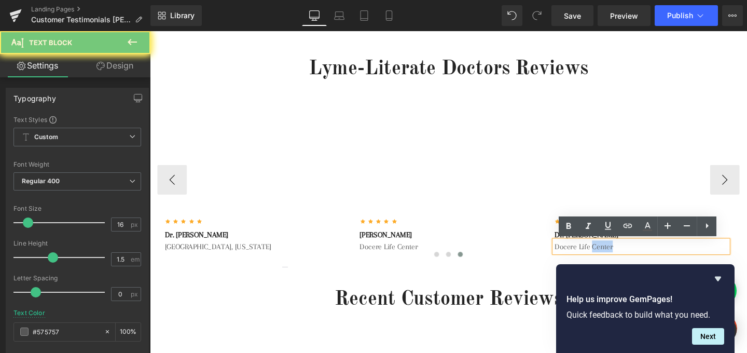
click at [615, 259] on p "Docere Life Center" at bounding box center [666, 257] width 182 height 12
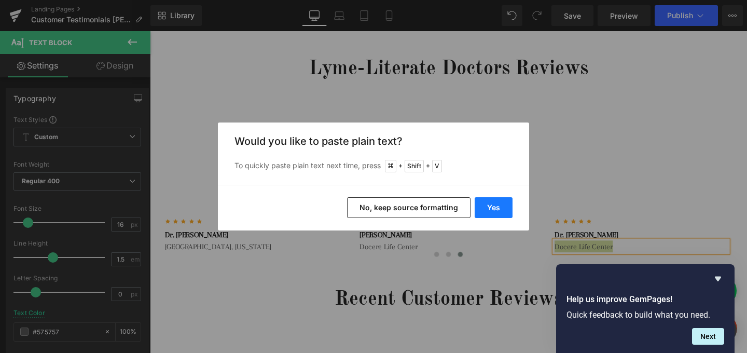
click at [497, 211] on button "Yes" at bounding box center [494, 207] width 38 height 21
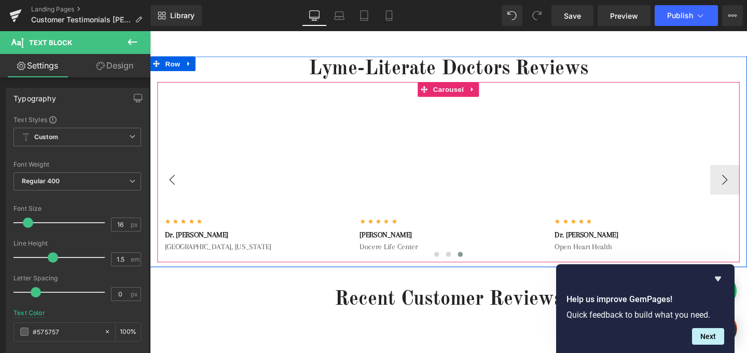
click at [171, 185] on button "‹" at bounding box center [173, 187] width 31 height 31
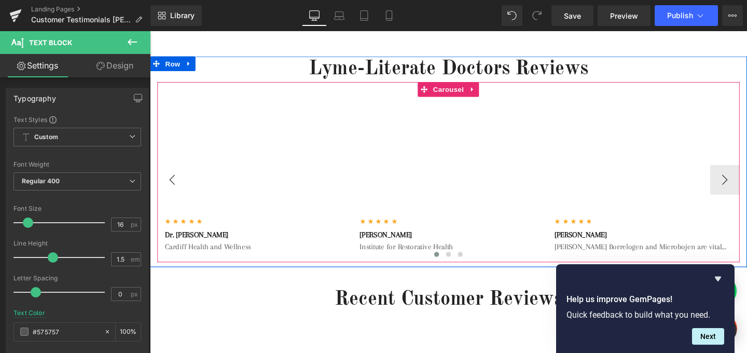
click at [171, 185] on button "‹" at bounding box center [173, 187] width 31 height 31
click at [182, 187] on button "‹" at bounding box center [173, 187] width 31 height 31
click at [170, 187] on button "‹" at bounding box center [173, 187] width 31 height 31
click at [747, 177] on button "›" at bounding box center [754, 187] width 31 height 31
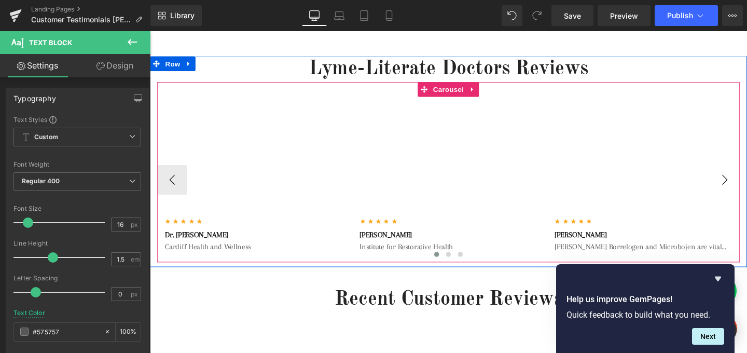
click at [747, 177] on button "›" at bounding box center [754, 187] width 31 height 31
click at [747, 184] on button "›" at bounding box center [754, 187] width 31 height 31
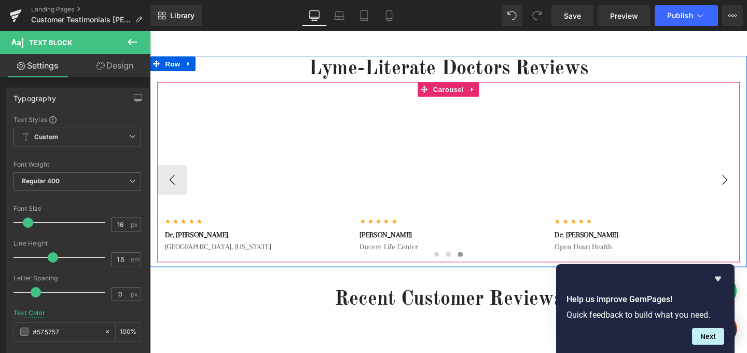
click at [747, 184] on button "›" at bounding box center [754, 187] width 31 height 31
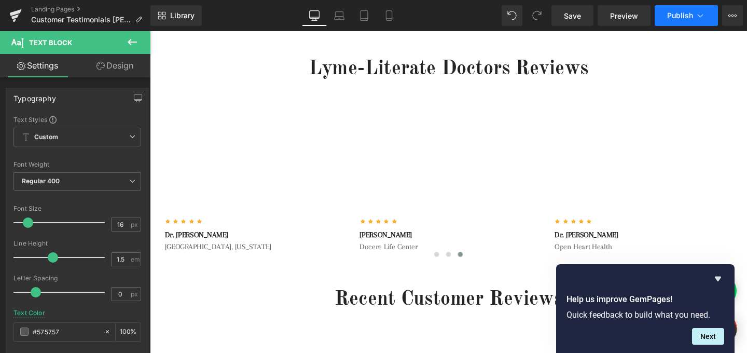
click at [668, 18] on span "Publish" at bounding box center [680, 15] width 26 height 8
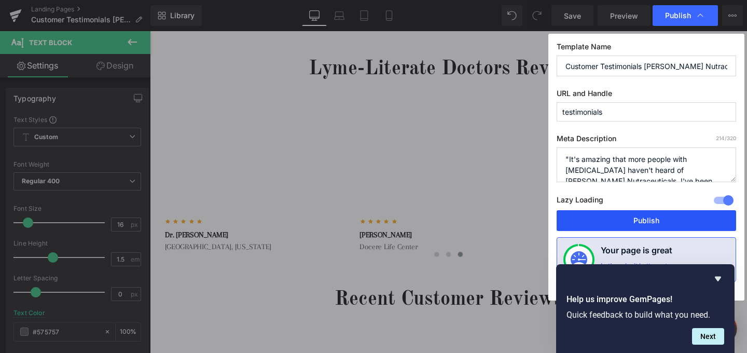
click at [666, 218] on button "Publish" at bounding box center [647, 220] width 180 height 21
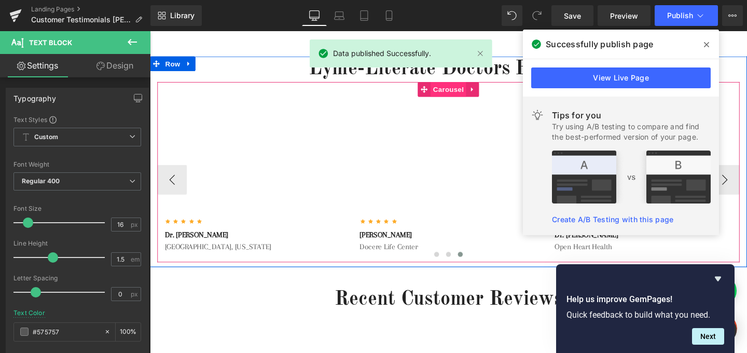
click at [461, 98] on span "Carousel" at bounding box center [463, 93] width 37 height 16
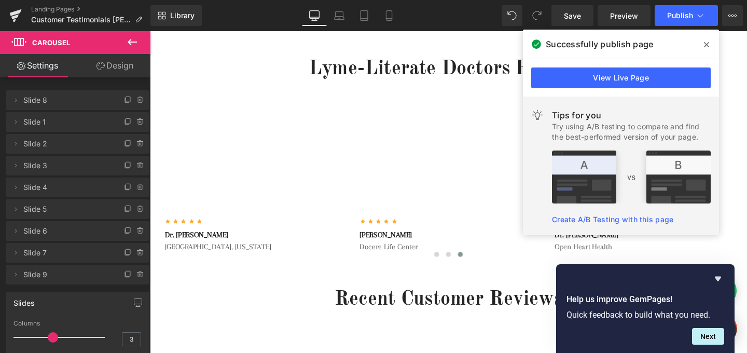
click at [710, 43] on span at bounding box center [706, 44] width 17 height 17
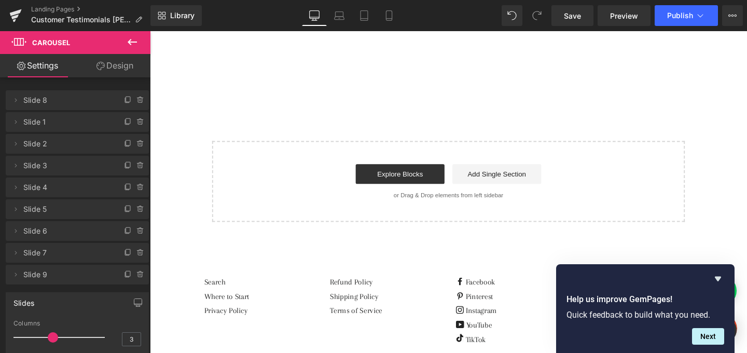
scroll to position [1583, 0]
click at [736, 18] on icon at bounding box center [732, 15] width 8 height 8
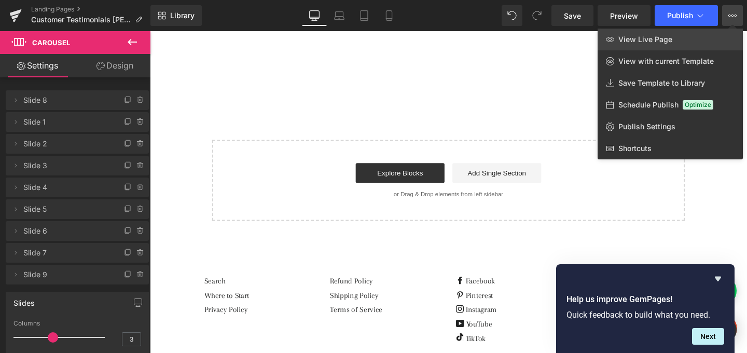
click at [661, 39] on span "View Live Page" at bounding box center [645, 39] width 54 height 9
